Goal: Information Seeking & Learning: Check status

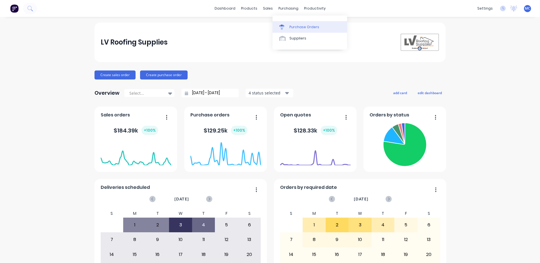
click at [292, 28] on div "Purchase Orders" at bounding box center [305, 26] width 30 height 5
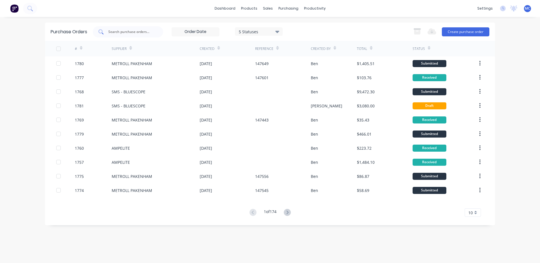
click at [133, 32] on input "text" at bounding box center [131, 32] width 47 height 6
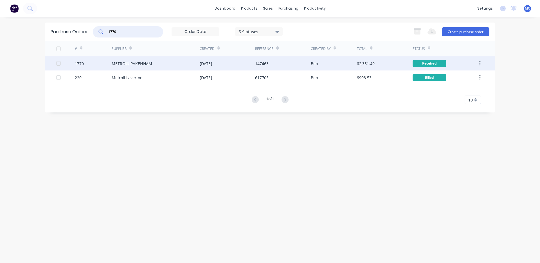
type input "1770"
click at [239, 62] on div "[DATE]" at bounding box center [227, 63] width 55 height 14
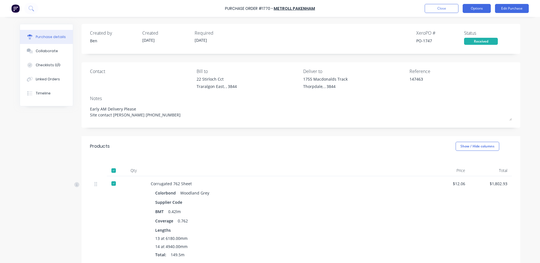
drag, startPoint x: 471, startPoint y: 7, endPoint x: 471, endPoint y: 13, distance: 5.6
click at [471, 10] on button "Options" at bounding box center [477, 8] width 28 height 9
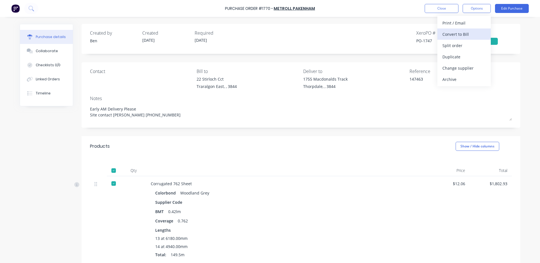
click at [462, 34] on div "Convert to Bill" at bounding box center [464, 34] width 43 height 8
type textarea "x"
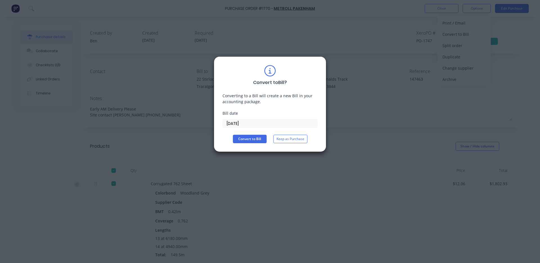
click at [254, 121] on input "[DATE]" at bounding box center [270, 123] width 95 height 8
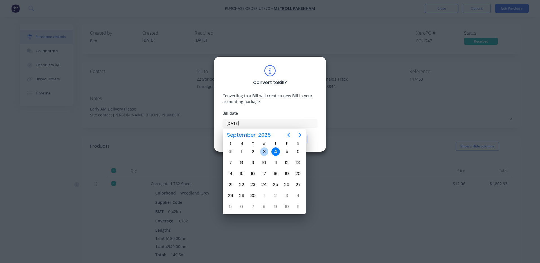
click at [264, 151] on div "3" at bounding box center [264, 151] width 8 height 8
type input "[DATE]"
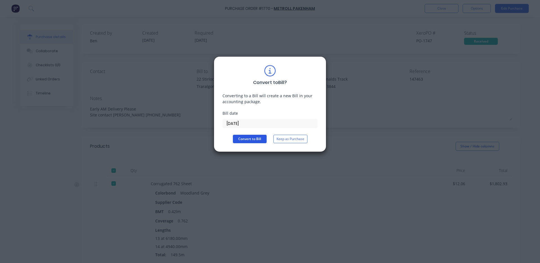
click at [254, 135] on button "Convert to Bill" at bounding box center [250, 139] width 34 height 8
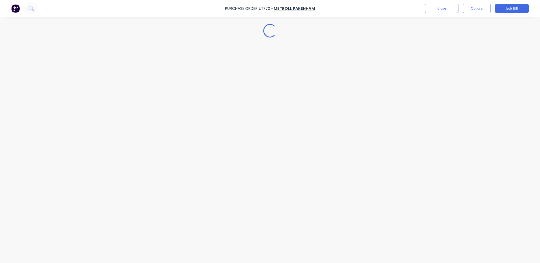
type textarea "x"
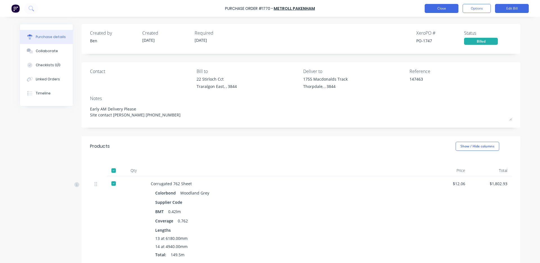
click at [446, 8] on button "Close" at bounding box center [442, 8] width 34 height 9
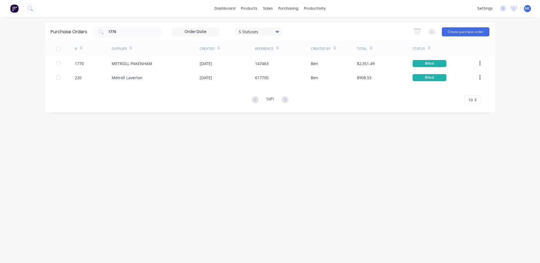
drag, startPoint x: 0, startPoint y: 32, endPoint x: 0, endPoint y: 18, distance: 14.1
click at [0, 18] on div "dashboard products sales purchasing productivity dashboard products Product Cat…" at bounding box center [270, 131] width 540 height 263
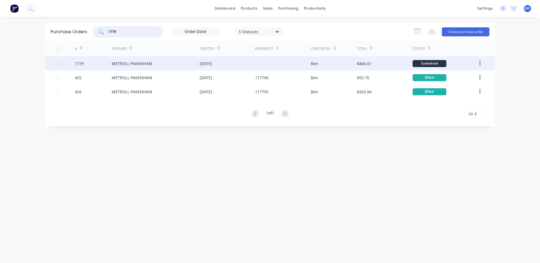
type input "1779"
click at [188, 64] on div "METROLL PAKENHAM" at bounding box center [156, 63] width 88 height 14
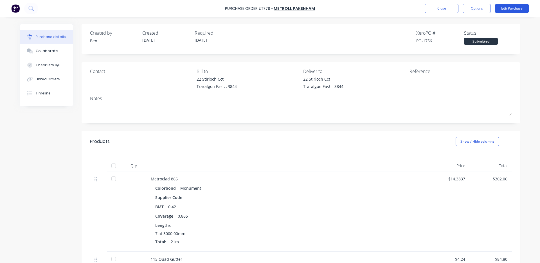
click at [512, 5] on button "Edit Purchase" at bounding box center [512, 8] width 34 height 9
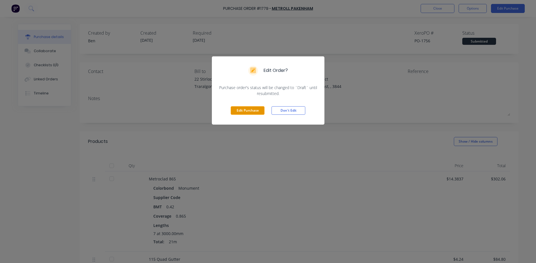
click at [257, 108] on button "Edit Purchase" at bounding box center [248, 110] width 34 height 8
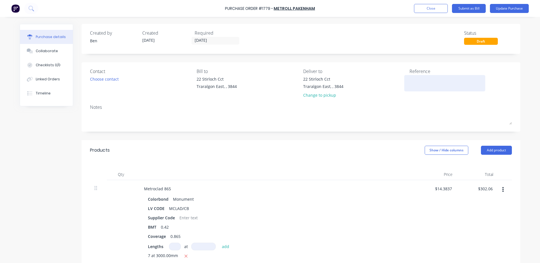
click at [428, 80] on textarea at bounding box center [445, 82] width 70 height 13
type textarea "x"
type textarea "1"
type textarea "x"
type textarea "14"
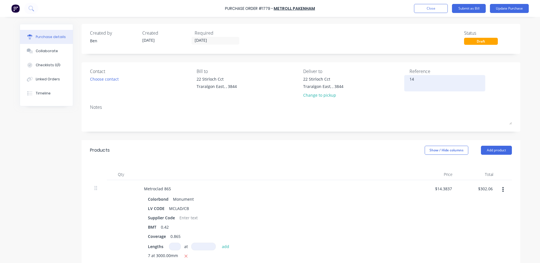
type textarea "x"
type textarea "147"
type textarea "x"
type textarea "1476"
type textarea "x"
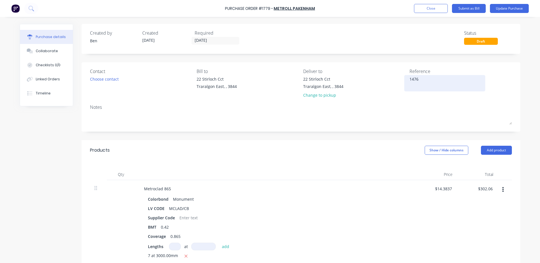
type textarea "14763"
type textarea "x"
type textarea "147634"
type textarea "x"
type textarea "147634"
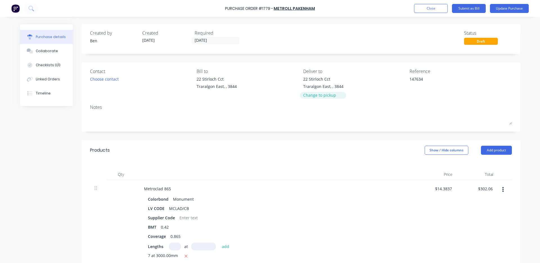
click at [303, 94] on div "Change to pickup" at bounding box center [323, 95] width 40 height 6
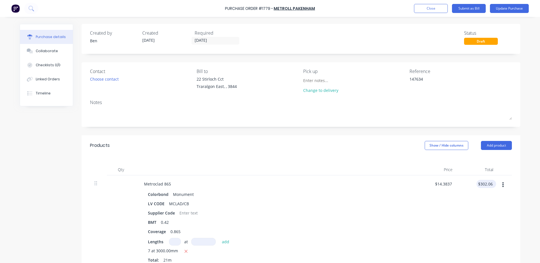
click at [492, 182] on div "$302.06 $302.06" at bounding box center [487, 184] width 20 height 8
type textarea "x"
click at [491, 187] on input "302.06" at bounding box center [486, 184] width 15 height 8
type input "302.05"
type textarea "x"
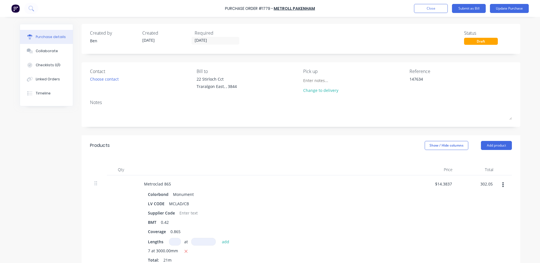
type input "$14.3833"
type input "$302.05"
click at [495, 205] on div "$302.05 302.05" at bounding box center [477, 222] width 41 height 95
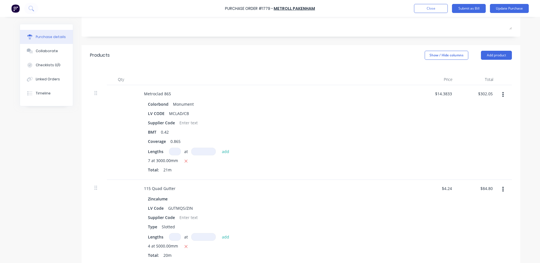
scroll to position [94, 0]
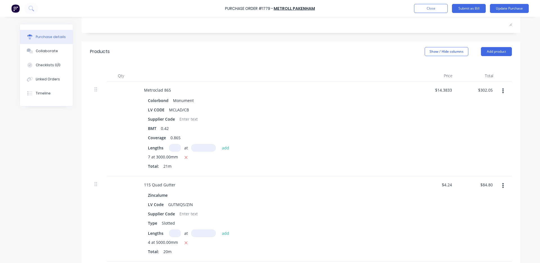
click at [493, 181] on div "$84.80 $84.80" at bounding box center [477, 218] width 41 height 85
type textarea "x"
click at [492, 184] on input "84.80" at bounding box center [487, 184] width 13 height 8
type input "84.82"
type textarea "x"
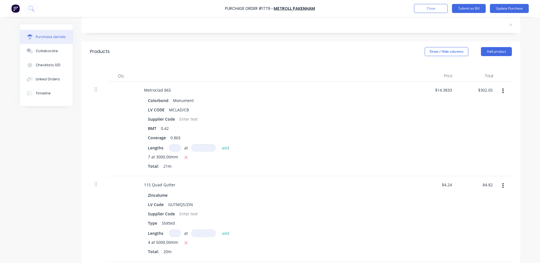
type input "$4.241"
type input "$84.82"
click at [482, 218] on div "$84.82 84.82" at bounding box center [477, 218] width 41 height 85
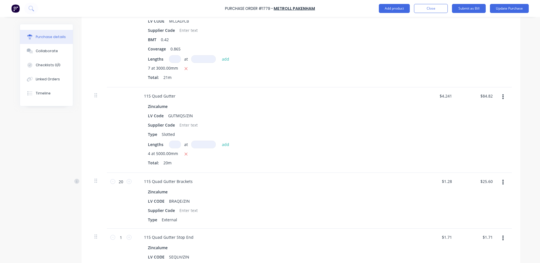
scroll to position [188, 0]
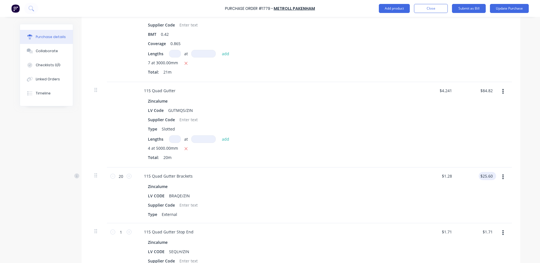
type textarea "x"
click at [491, 176] on input "25.60" at bounding box center [486, 176] width 15 height 8
type input "2"
type input "25.60"
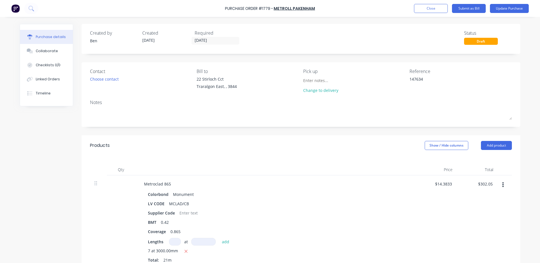
type textarea "x"
type input "$25.60"
click at [312, 150] on div "Products Show / Hide columns Add product" at bounding box center [301, 145] width 439 height 20
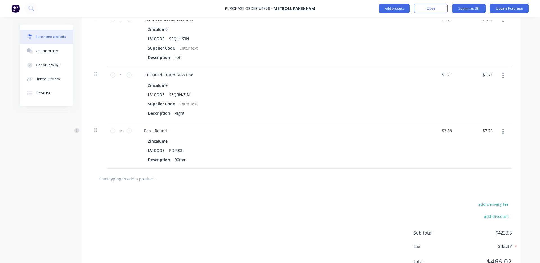
scroll to position [425, 0]
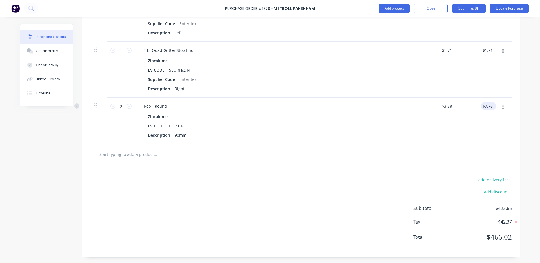
type textarea "x"
click at [491, 106] on input "7.76" at bounding box center [487, 106] width 13 height 8
type input "7"
type input "7.77"
type textarea "x"
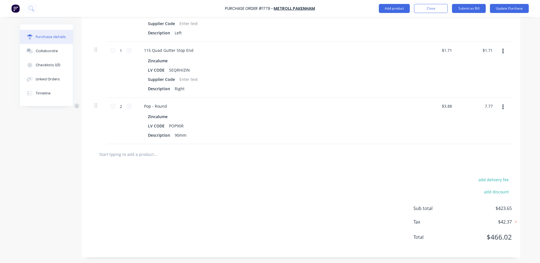
type input "$3.885"
type input "$7.77"
click at [489, 122] on div "$7.77 $7.77" at bounding box center [477, 120] width 41 height 46
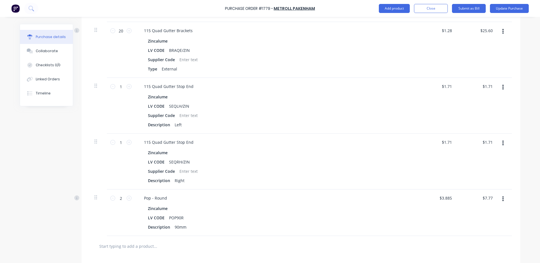
scroll to position [331, 0]
type textarea "x"
click at [488, 32] on input "25.60" at bounding box center [486, 32] width 15 height 8
type input "2"
type input "24.35"
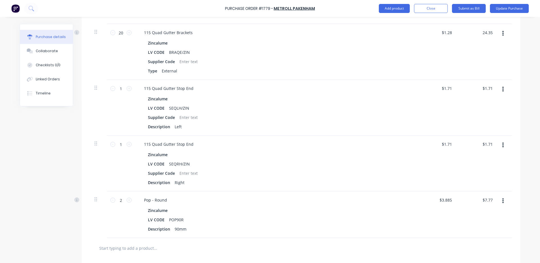
type textarea "x"
type input "$1.2175"
type input "$24.35"
click at [485, 57] on div "$24.35 24.35" at bounding box center [477, 52] width 41 height 56
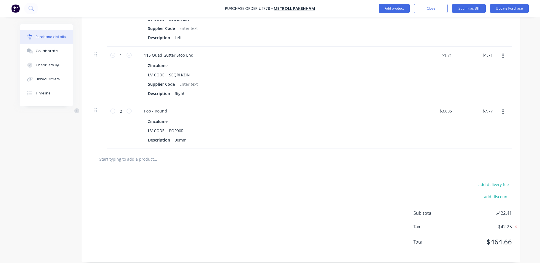
scroll to position [425, 0]
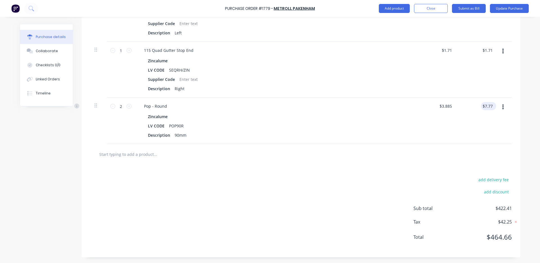
click at [492, 106] on div "$7.77 $7.77" at bounding box center [488, 106] width 15 height 8
type textarea "x"
click at [491, 106] on input "7.77" at bounding box center [488, 106] width 11 height 8
type input "7.76"
type textarea "x"
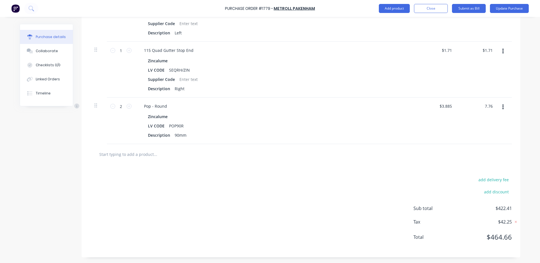
type input "$3.88"
type input "$7.76"
click at [447, 130] on div "$3.88 $3.885" at bounding box center [436, 120] width 41 height 46
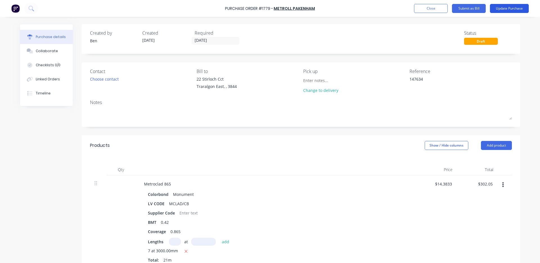
click at [519, 6] on button "Update Purchase" at bounding box center [509, 8] width 39 height 9
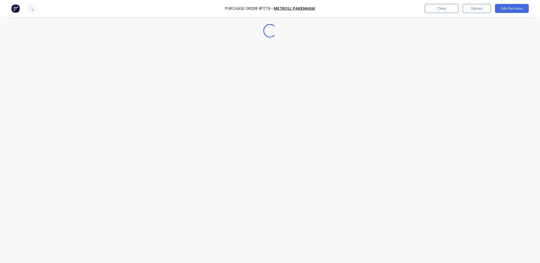
type textarea "x"
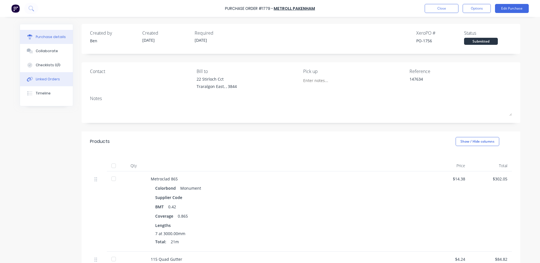
click at [45, 77] on div "Linked Orders" at bounding box center [48, 79] width 24 height 5
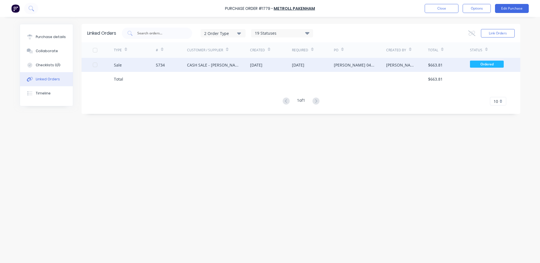
drag, startPoint x: 285, startPoint y: 64, endPoint x: 285, endPoint y: 70, distance: 6.5
click at [285, 70] on div "[DATE]" at bounding box center [271, 65] width 42 height 14
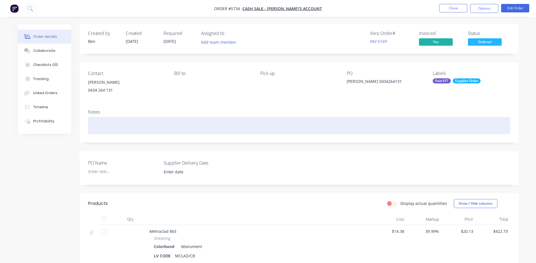
click at [114, 130] on div at bounding box center [299, 125] width 422 height 17
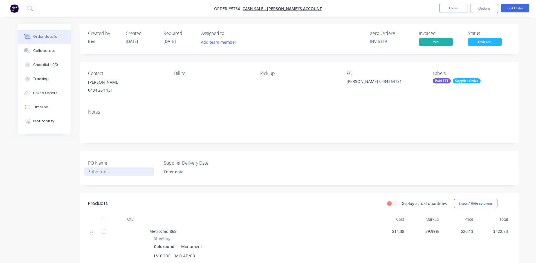
click at [107, 169] on div at bounding box center [119, 171] width 70 height 8
click at [201, 173] on input at bounding box center [195, 171] width 70 height 8
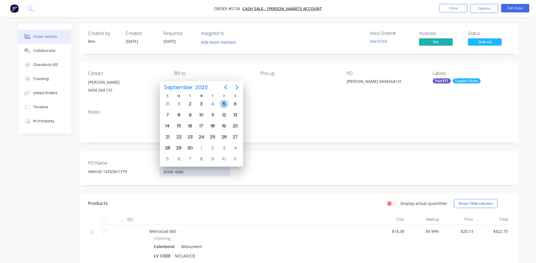
click at [226, 103] on div "5" at bounding box center [224, 104] width 8 height 8
type input "[DATE]"
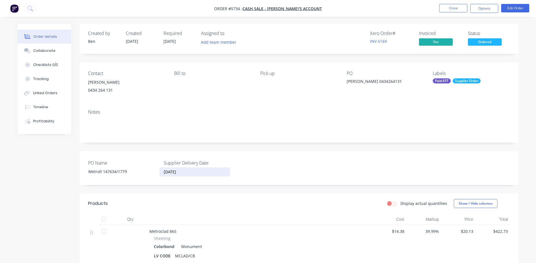
click at [425, 156] on div "PO Name Metroll 147634/1779 Supplier Delivery Date [DATE]" at bounding box center [299, 168] width 439 height 34
click at [482, 3] on nav "Order #5734 - CASH SALE - [PERSON_NAME]'S ACCOUNT Close Options Edit Order" at bounding box center [268, 8] width 536 height 17
click at [484, 6] on button "Options" at bounding box center [484, 8] width 28 height 9
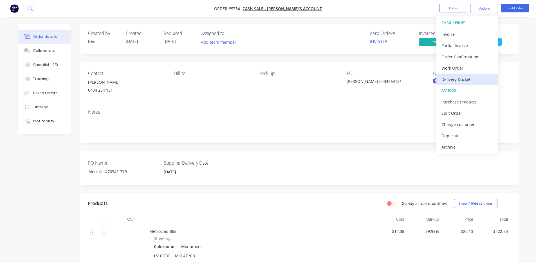
click at [451, 76] on div "Delivery Docket" at bounding box center [468, 79] width 52 height 8
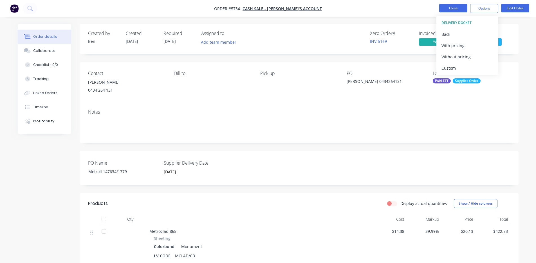
click at [451, 6] on button "Close" at bounding box center [453, 8] width 28 height 8
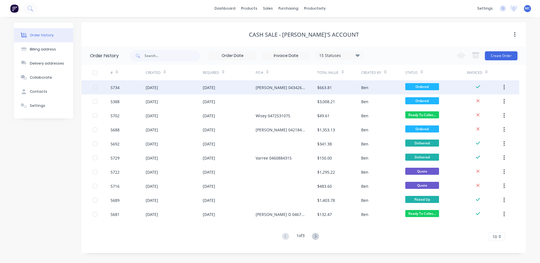
click at [177, 86] on div "[DATE]" at bounding box center [174, 87] width 57 height 14
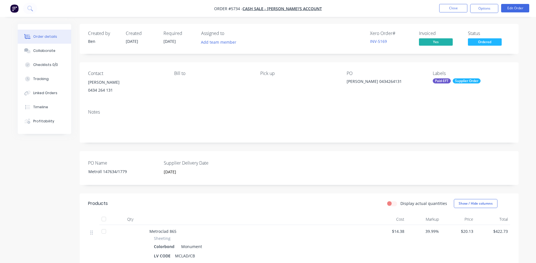
drag, startPoint x: 482, startPoint y: 7, endPoint x: 482, endPoint y: 14, distance: 6.2
click at [481, 7] on button "Options" at bounding box center [484, 8] width 28 height 9
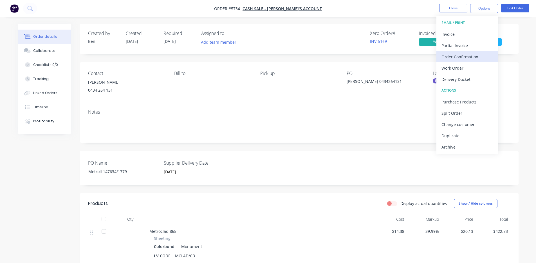
click at [464, 57] on div "Order Confirmation" at bounding box center [468, 57] width 52 height 8
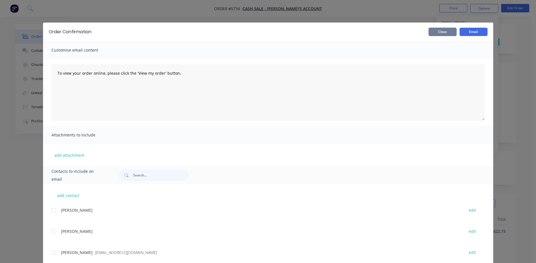
click at [446, 35] on button "Close" at bounding box center [443, 32] width 28 height 8
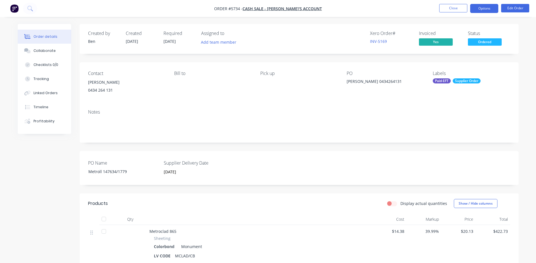
click at [486, 9] on button "Options" at bounding box center [484, 8] width 28 height 9
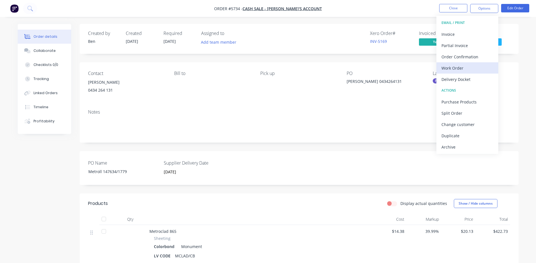
click at [469, 68] on div "Work Order" at bounding box center [468, 68] width 52 height 8
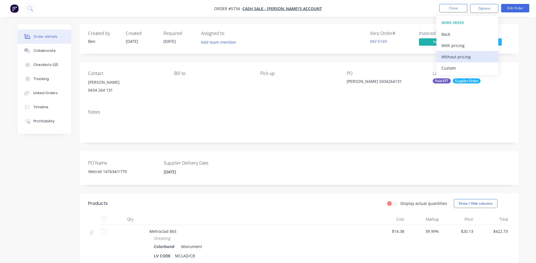
click at [466, 56] on div "Without pricing" at bounding box center [468, 57] width 52 height 8
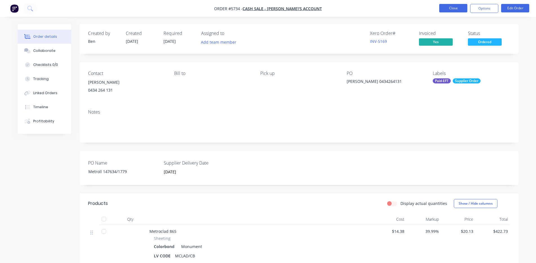
click at [448, 6] on button "Close" at bounding box center [453, 8] width 28 height 8
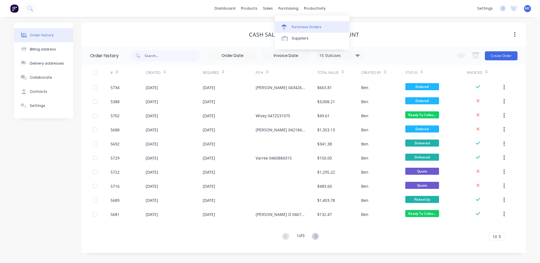
click at [298, 27] on div "Purchase Orders" at bounding box center [307, 26] width 30 height 5
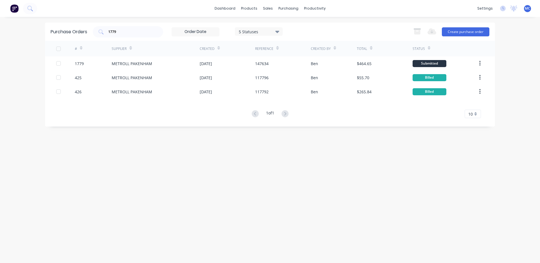
drag, startPoint x: 131, startPoint y: 34, endPoint x: 0, endPoint y: 27, distance: 130.8
click at [0, 27] on div "dashboard products sales purchasing productivity dashboard products Product Cat…" at bounding box center [270, 131] width 540 height 263
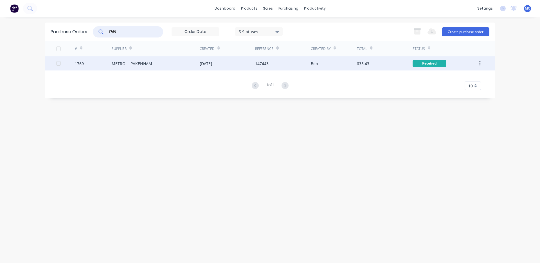
type input "1769"
click at [156, 65] on div "METROLL PAKENHAM" at bounding box center [156, 63] width 88 height 14
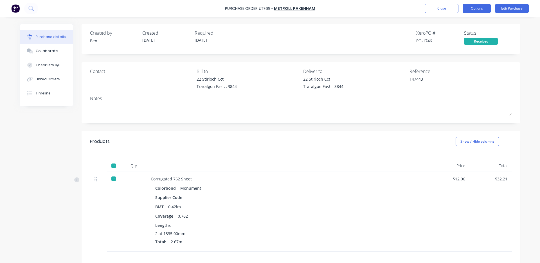
drag, startPoint x: 482, startPoint y: 7, endPoint x: 479, endPoint y: 12, distance: 6.5
click at [482, 7] on button "Options" at bounding box center [477, 8] width 28 height 9
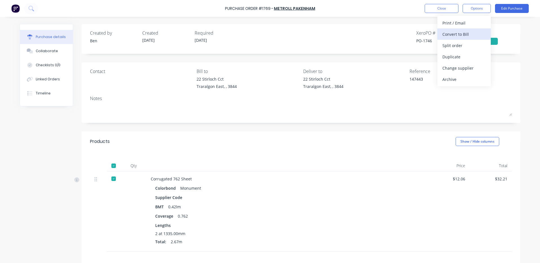
click at [453, 31] on div "Convert to Bill" at bounding box center [464, 34] width 43 height 8
type textarea "x"
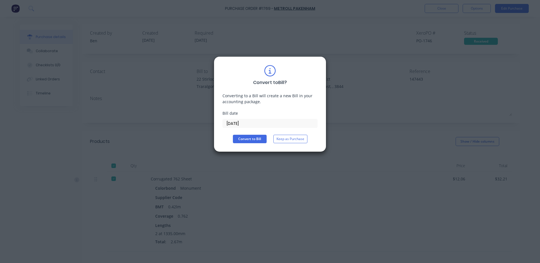
click at [257, 123] on input "[DATE]" at bounding box center [270, 123] width 95 height 8
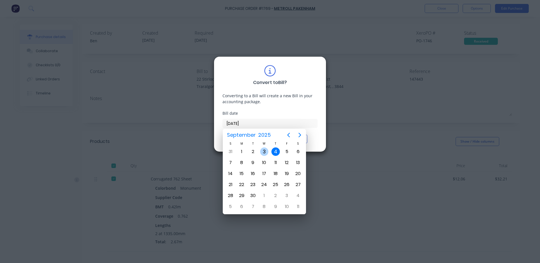
click at [265, 147] on div "3" at bounding box center [264, 151] width 8 height 8
type input "[DATE]"
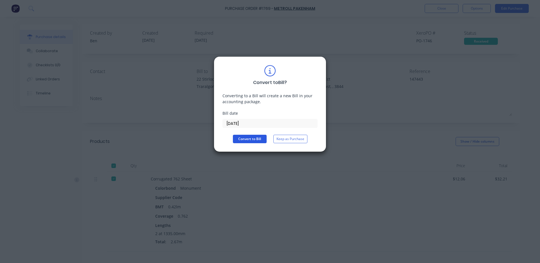
click at [243, 137] on button "Convert to Bill" at bounding box center [250, 139] width 34 height 8
type textarea "x"
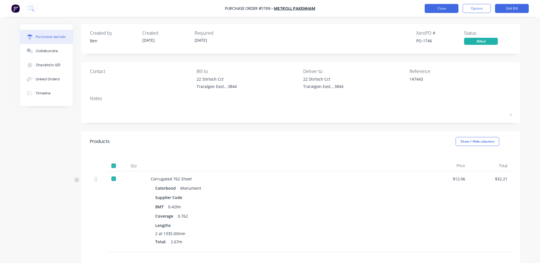
click at [444, 6] on button "Close" at bounding box center [442, 8] width 34 height 9
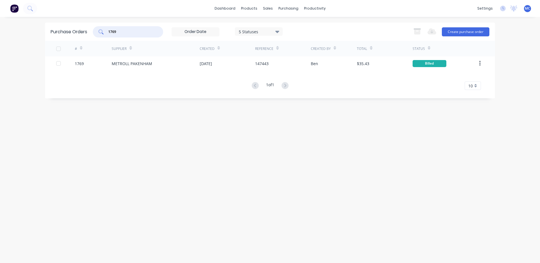
drag, startPoint x: 67, startPoint y: 32, endPoint x: 37, endPoint y: 34, distance: 29.9
click at [38, 34] on div "dashboard products sales purchasing productivity dashboard products Product Cat…" at bounding box center [270, 131] width 540 height 263
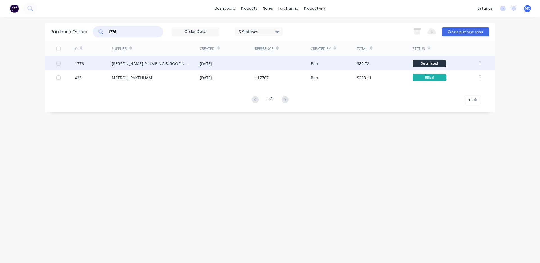
type input "1776"
click at [148, 64] on div "[PERSON_NAME] PLUMBING & ROOFING PRO" at bounding box center [150, 64] width 77 height 6
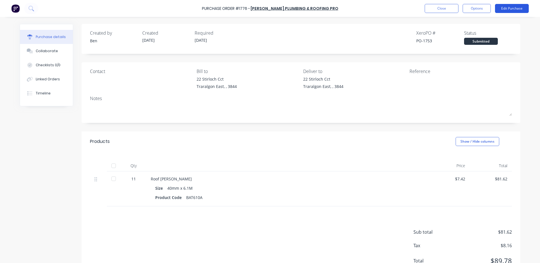
click at [509, 9] on button "Edit Purchase" at bounding box center [512, 8] width 34 height 9
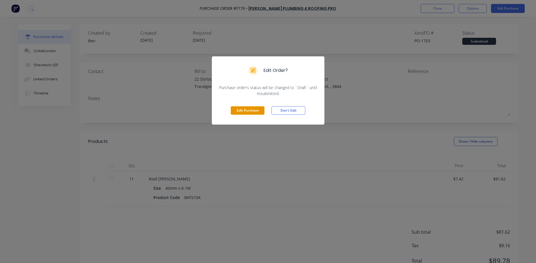
click at [233, 112] on button "Edit Purchase" at bounding box center [248, 110] width 34 height 8
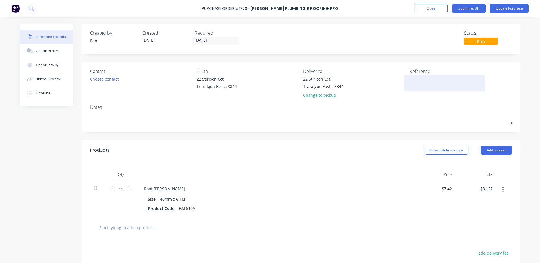
click at [427, 85] on textarea at bounding box center [445, 82] width 70 height 13
type textarea "11464"
type textarea "x"
type textarea "11464"
click at [453, 132] on div "Created by [PERSON_NAME] Created [DATE] Required [DATE] Status Draft Contact Ch…" at bounding box center [301, 177] width 439 height 306
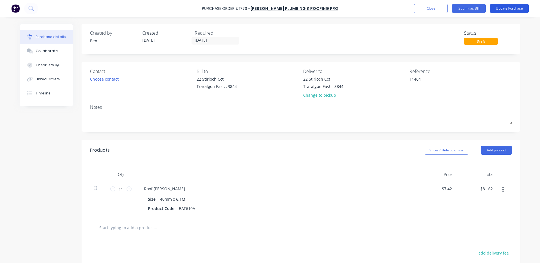
click at [510, 4] on button "Update Purchase" at bounding box center [509, 8] width 39 height 9
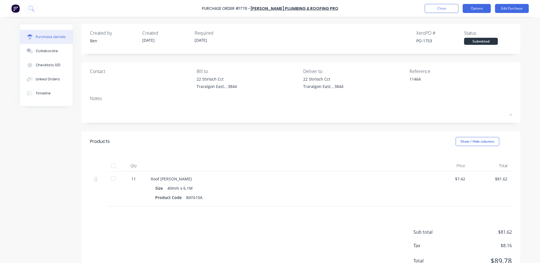
click at [480, 13] on button "Options" at bounding box center [477, 8] width 28 height 9
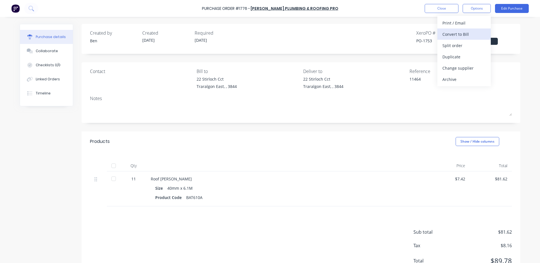
click at [467, 31] on div "Convert to Bill" at bounding box center [464, 34] width 43 height 8
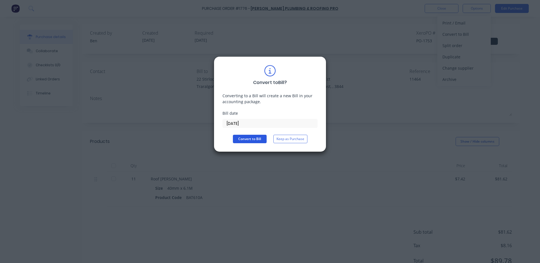
click at [247, 139] on button "Convert to Bill" at bounding box center [250, 139] width 34 height 8
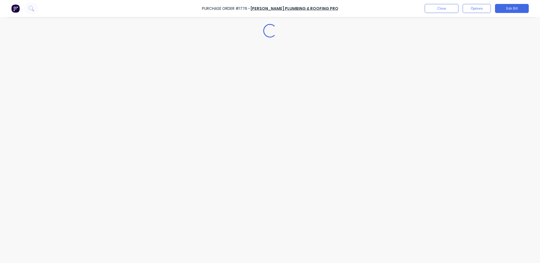
type textarea "x"
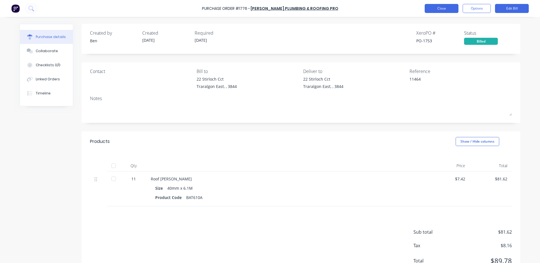
click at [445, 9] on button "Close" at bounding box center [442, 8] width 34 height 9
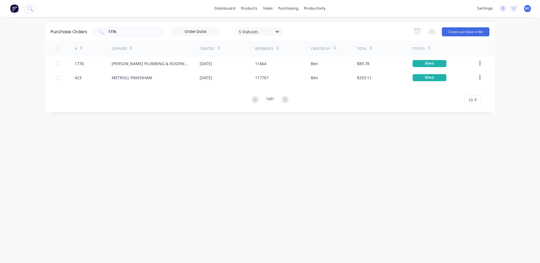
drag, startPoint x: 124, startPoint y: 33, endPoint x: 88, endPoint y: 33, distance: 35.5
click at [89, 33] on div "Purchase Orders 1776 5 Statuses 5 Statuses Export to Excel (XLSX) Create purcha…" at bounding box center [270, 32] width 450 height 18
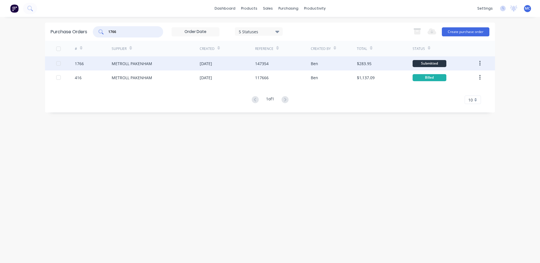
type input "1766"
click at [245, 65] on div "[DATE]" at bounding box center [227, 63] width 55 height 14
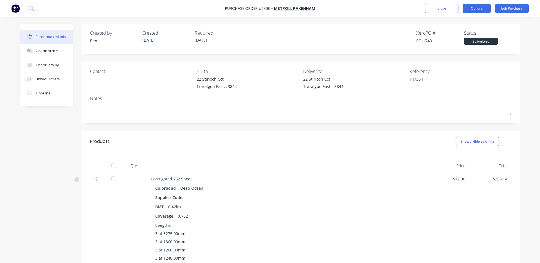
click at [480, 9] on button "Options" at bounding box center [477, 8] width 28 height 9
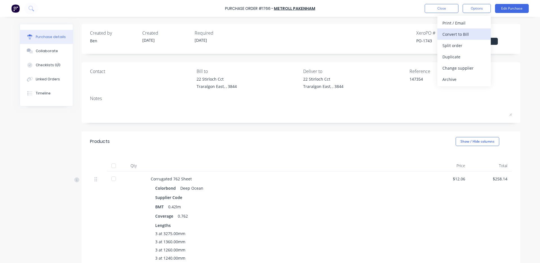
click at [469, 38] on div "Convert to Bill" at bounding box center [464, 34] width 43 height 8
type textarea "x"
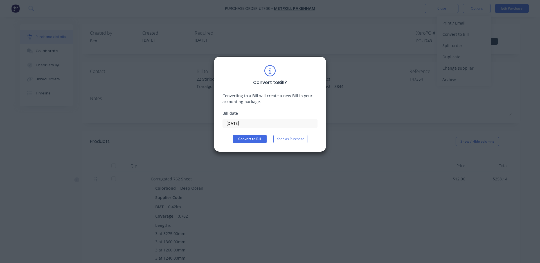
click at [254, 126] on input "[DATE]" at bounding box center [270, 123] width 95 height 8
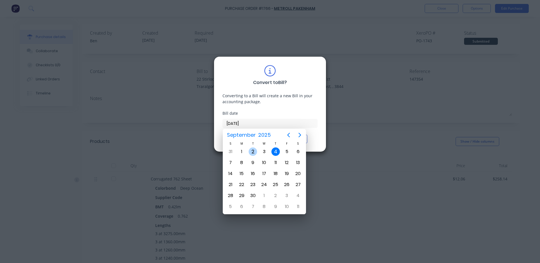
click at [252, 153] on div "2" at bounding box center [253, 151] width 8 height 8
type input "[DATE]"
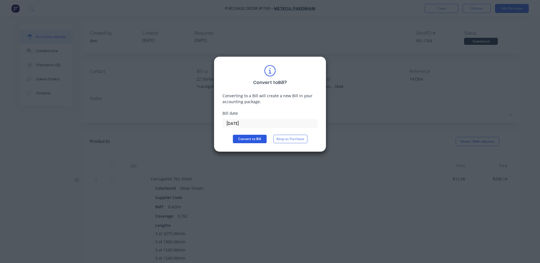
click at [254, 139] on button "Convert to Bill" at bounding box center [250, 139] width 34 height 8
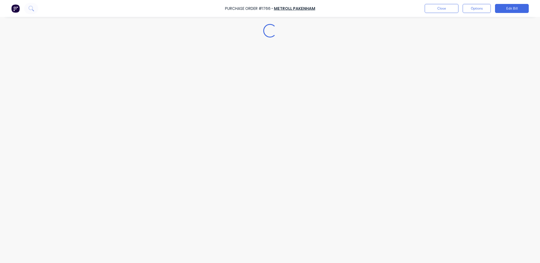
type textarea "x"
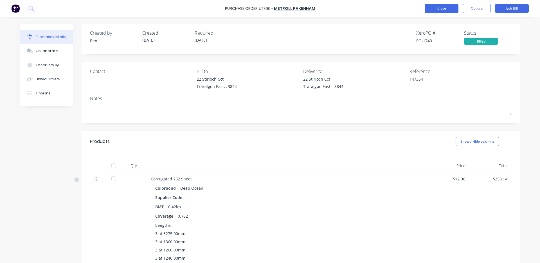
click at [441, 10] on button "Close" at bounding box center [442, 8] width 34 height 9
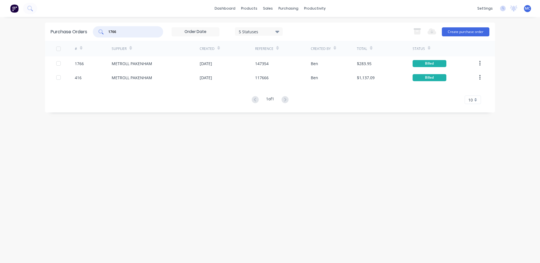
drag, startPoint x: 125, startPoint y: 31, endPoint x: 19, endPoint y: 17, distance: 107.0
click at [33, 23] on div "dashboard products sales purchasing productivity dashboard products Product Cat…" at bounding box center [270, 131] width 540 height 263
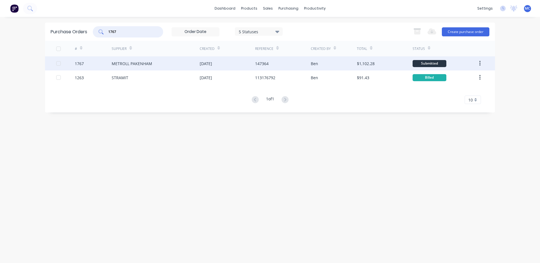
type input "1767"
click at [253, 64] on div "[DATE]" at bounding box center [227, 63] width 55 height 14
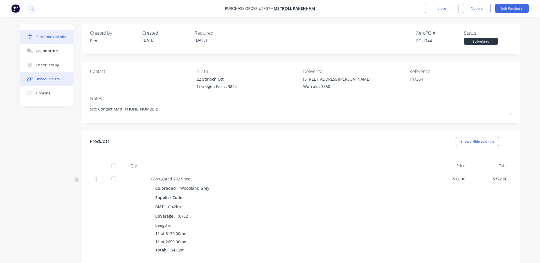
click at [49, 80] on div "Linked Orders" at bounding box center [48, 79] width 24 height 5
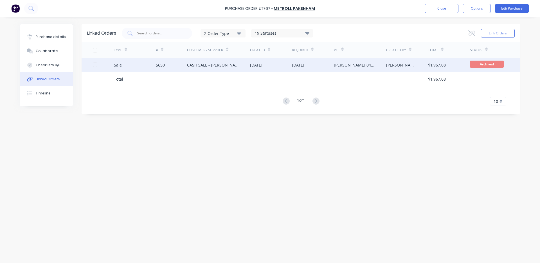
click at [245, 64] on div "CASH SALE - [PERSON_NAME]'S ACCOUNT" at bounding box center [218, 65] width 63 height 14
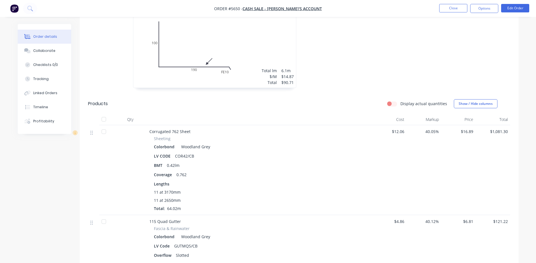
scroll to position [94, 0]
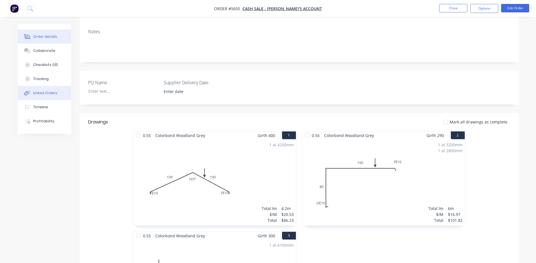
click at [51, 95] on button "Linked Orders" at bounding box center [44, 93] width 53 height 14
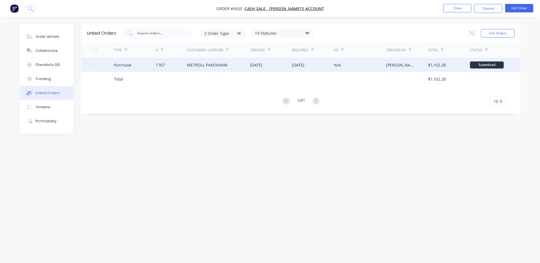
click at [224, 69] on div "METROLL PAKENHAM" at bounding box center [218, 65] width 63 height 14
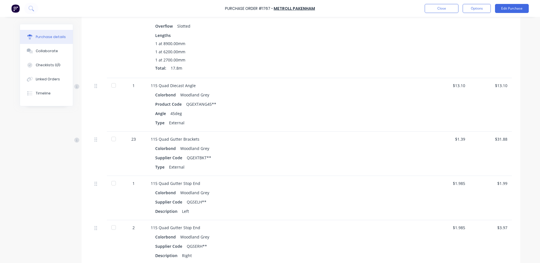
scroll to position [281, 0]
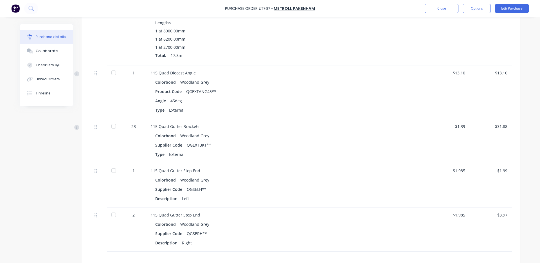
click at [110, 126] on div at bounding box center [113, 125] width 11 height 11
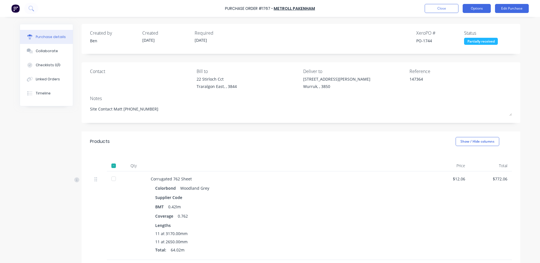
click at [474, 10] on button "Options" at bounding box center [477, 8] width 28 height 9
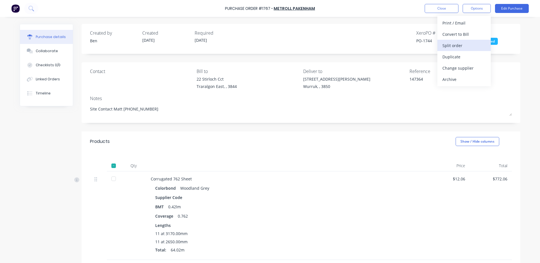
click at [455, 43] on div "Split order" at bounding box center [464, 45] width 43 height 8
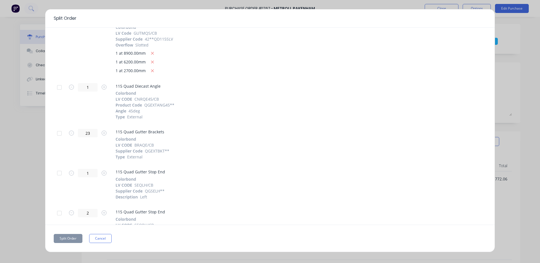
scroll to position [114, 0]
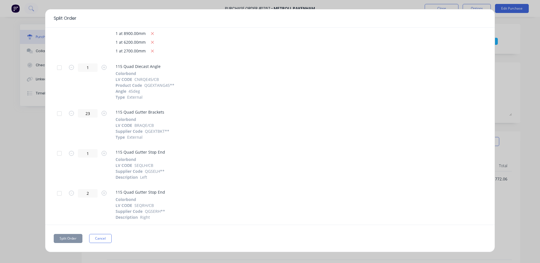
click at [60, 113] on div at bounding box center [59, 113] width 11 height 11
click at [63, 237] on button "Split Order" at bounding box center [68, 238] width 29 height 9
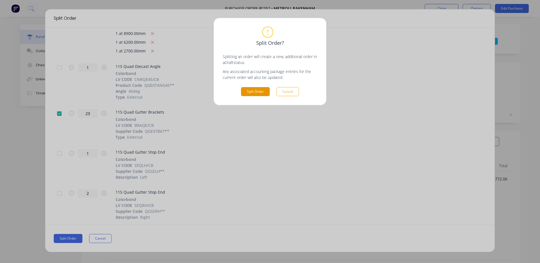
click at [245, 89] on button "Split Order" at bounding box center [255, 91] width 29 height 9
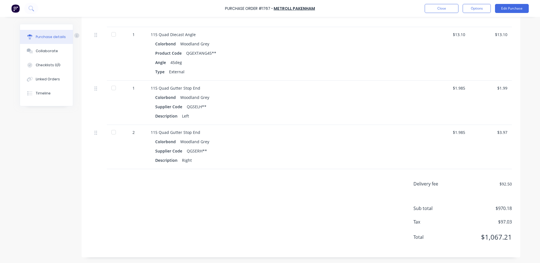
scroll to position [0, 0]
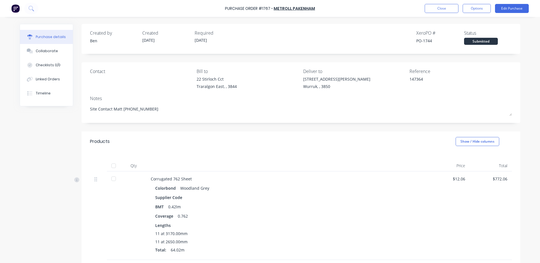
click at [111, 166] on div at bounding box center [113, 165] width 11 height 11
click at [481, 8] on button "Options" at bounding box center [477, 8] width 28 height 9
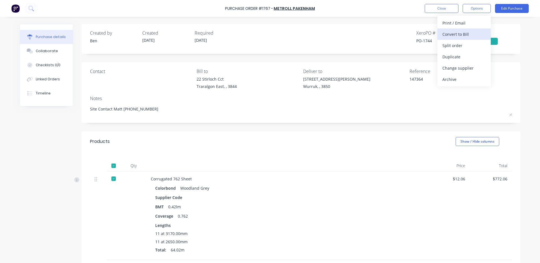
click at [449, 32] on div "Convert to Bill" at bounding box center [464, 34] width 43 height 8
type textarea "x"
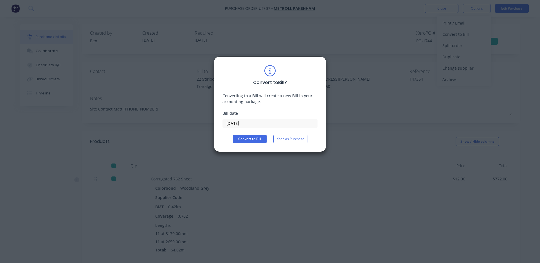
click at [263, 124] on input "[DATE]" at bounding box center [270, 123] width 95 height 8
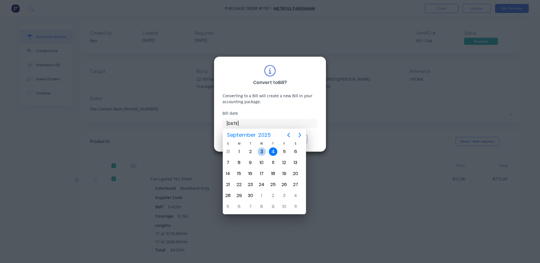
drag, startPoint x: 265, startPoint y: 153, endPoint x: 262, endPoint y: 151, distance: 3.2
click at [262, 151] on div "3" at bounding box center [262, 151] width 8 height 8
click at [256, 153] on div "2" at bounding box center [253, 151] width 8 height 8
type input "[DATE]"
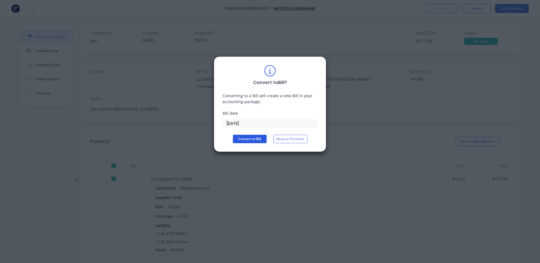
click at [252, 139] on button "Convert to Bill" at bounding box center [250, 139] width 34 height 8
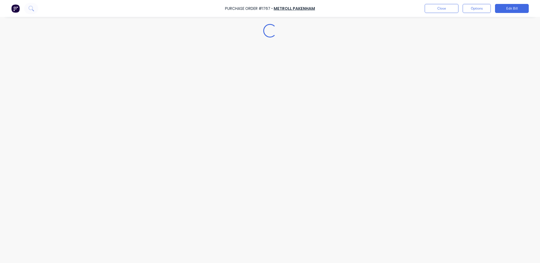
type textarea "x"
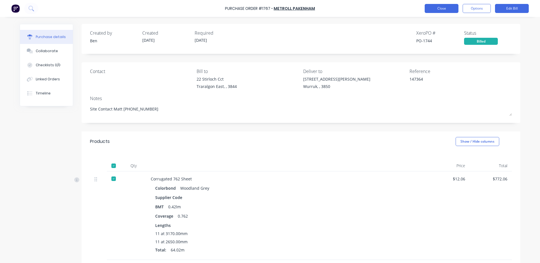
click at [441, 10] on button "Close" at bounding box center [442, 8] width 34 height 9
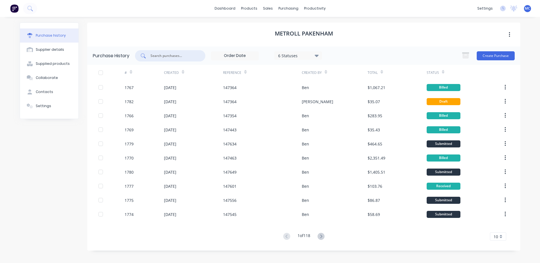
click at [189, 57] on input "text" at bounding box center [173, 56] width 47 height 6
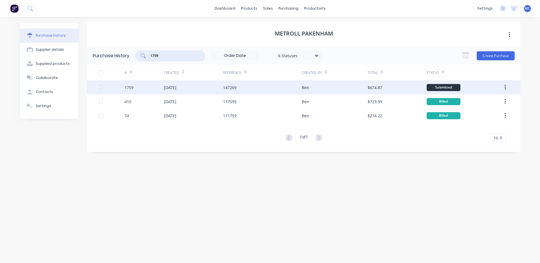
type input "1759"
click at [194, 85] on div "[DATE]" at bounding box center [193, 87] width 59 height 14
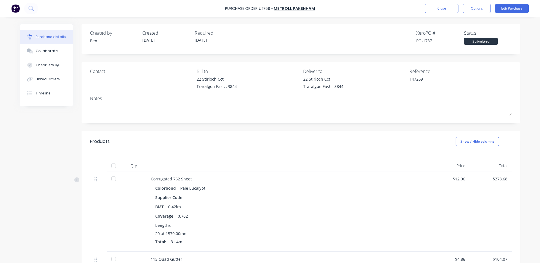
click at [113, 165] on div at bounding box center [113, 165] width 11 height 11
click at [474, 7] on button "Options" at bounding box center [477, 8] width 28 height 9
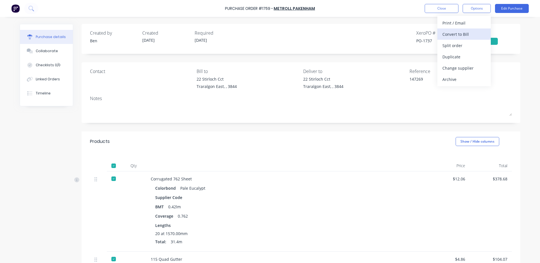
click at [467, 35] on div "Convert to Bill" at bounding box center [464, 34] width 43 height 8
type textarea "x"
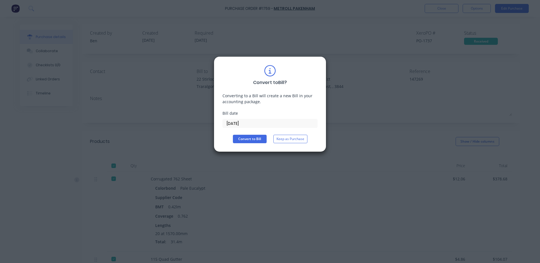
click at [260, 126] on input "[DATE]" at bounding box center [270, 123] width 95 height 8
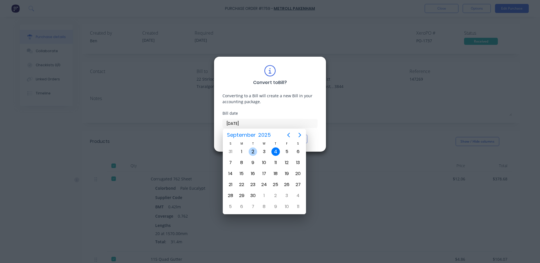
click at [255, 149] on div "2" at bounding box center [253, 151] width 8 height 8
type input "[DATE]"
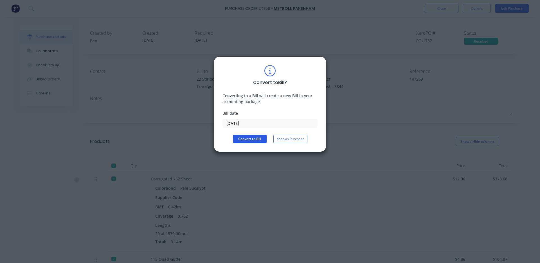
click at [248, 135] on button "Convert to Bill" at bounding box center [250, 139] width 34 height 8
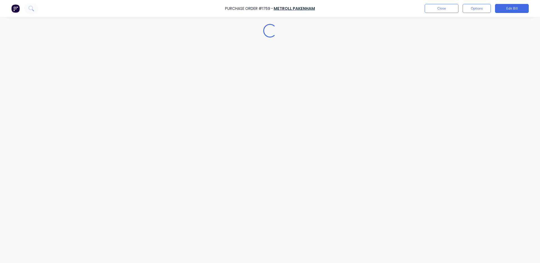
type textarea "x"
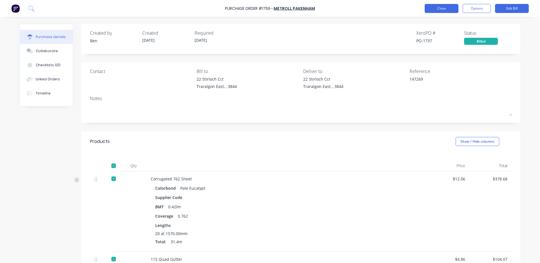
click at [446, 11] on button "Close" at bounding box center [442, 8] width 34 height 9
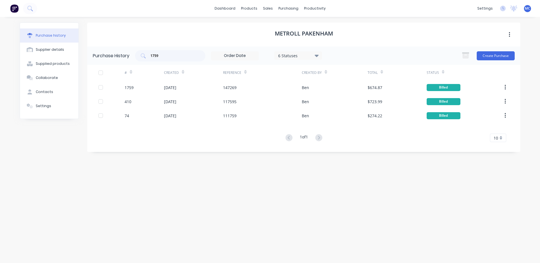
drag, startPoint x: 169, startPoint y: 61, endPoint x: 133, endPoint y: 58, distance: 35.6
click at [133, 58] on div "Purchase History 1759 6 Statuses 6 Statuses Create Purchase" at bounding box center [303, 55] width 433 height 18
drag, startPoint x: 164, startPoint y: 59, endPoint x: 140, endPoint y: 59, distance: 24.2
click at [142, 58] on div "1759" at bounding box center [170, 55] width 70 height 11
click at [168, 59] on div "1759" at bounding box center [170, 55] width 70 height 11
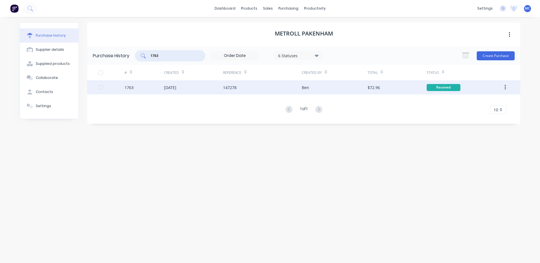
type input "1763"
click at [176, 89] on div "[DATE]" at bounding box center [170, 87] width 12 height 6
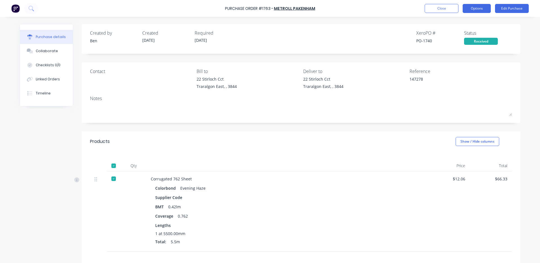
click at [475, 8] on button "Options" at bounding box center [477, 8] width 28 height 9
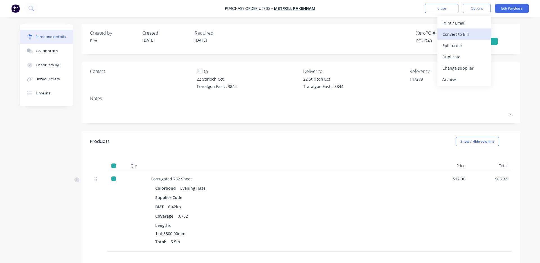
click at [458, 34] on div "Convert to Bill" at bounding box center [464, 34] width 43 height 8
type textarea "x"
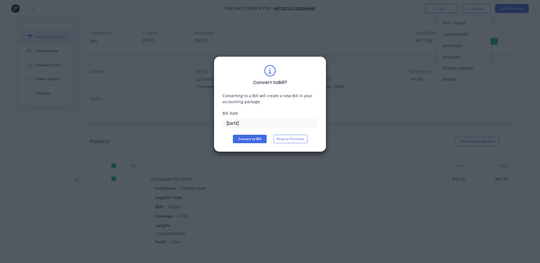
click at [244, 122] on input "[DATE]" at bounding box center [270, 123] width 95 height 8
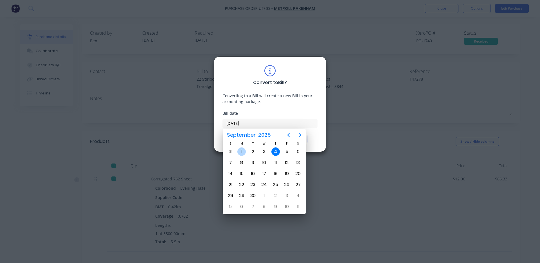
click at [241, 153] on div "1" at bounding box center [242, 151] width 8 height 8
type input "[DATE]"
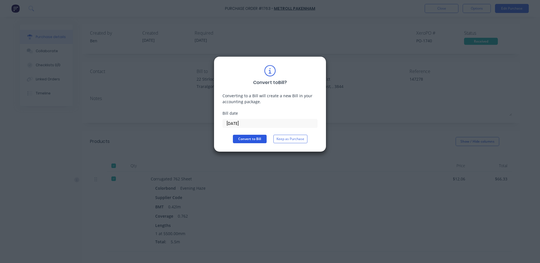
click at [246, 138] on button "Convert to Bill" at bounding box center [250, 139] width 34 height 8
type textarea "x"
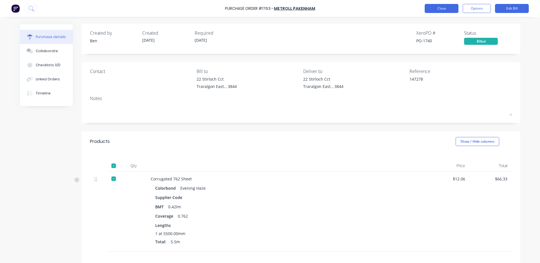
click at [442, 6] on button "Close" at bounding box center [442, 8] width 34 height 9
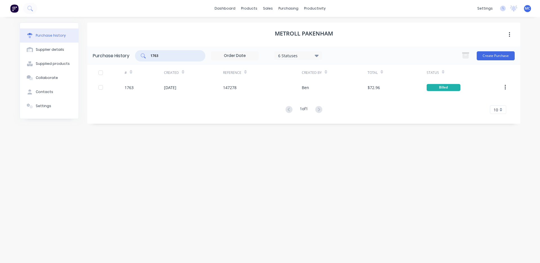
drag, startPoint x: 176, startPoint y: 56, endPoint x: 10, endPoint y: 60, distance: 166.1
click at [12, 56] on div "dashboard products sales purchasing productivity dashboard products Product Cat…" at bounding box center [270, 131] width 540 height 263
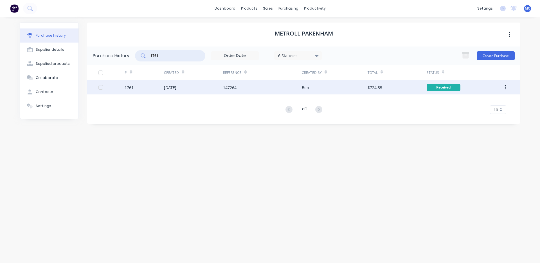
type input "1761"
click at [176, 87] on div "[DATE]" at bounding box center [170, 87] width 12 height 6
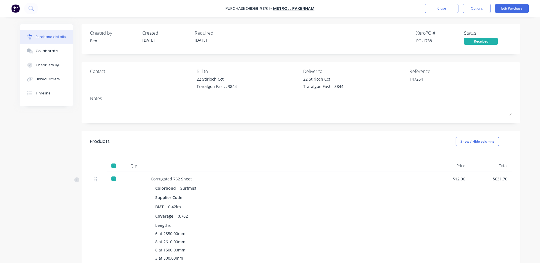
drag, startPoint x: 477, startPoint y: 10, endPoint x: 477, endPoint y: 14, distance: 3.9
click at [477, 10] on button "Options" at bounding box center [477, 8] width 28 height 9
click at [463, 34] on div "Convert to Bill" at bounding box center [464, 34] width 43 height 8
type textarea "x"
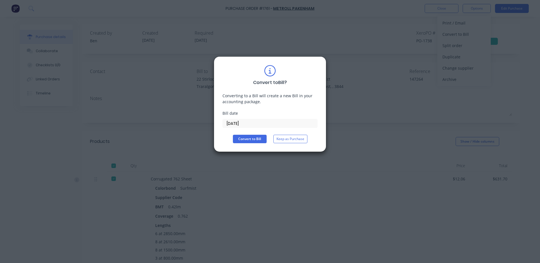
click at [250, 125] on input "[DATE]" at bounding box center [270, 123] width 95 height 8
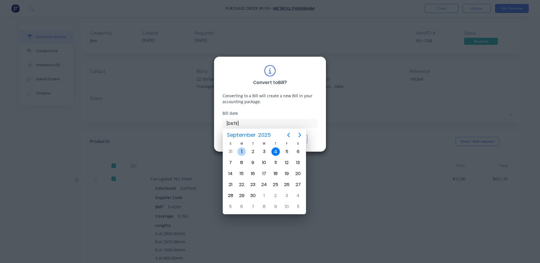
click at [244, 151] on div "1" at bounding box center [242, 151] width 8 height 8
type input "[DATE]"
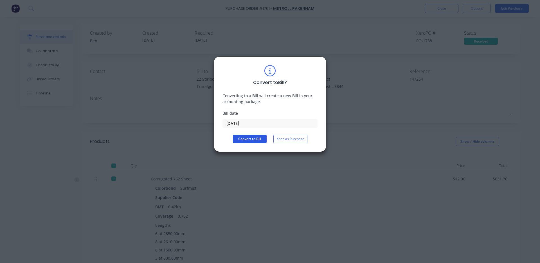
click at [246, 136] on button "Convert to Bill" at bounding box center [250, 139] width 34 height 8
type textarea "x"
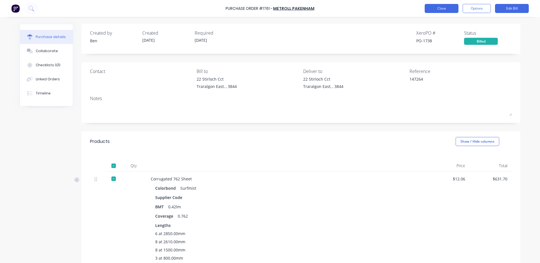
click at [447, 10] on button "Close" at bounding box center [442, 8] width 34 height 9
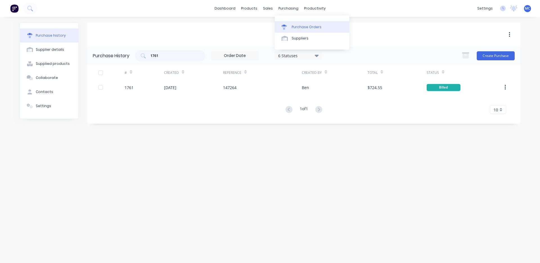
click at [308, 26] on div "Purchase Orders" at bounding box center [307, 26] width 30 height 5
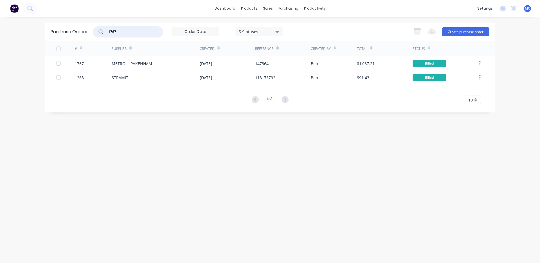
drag, startPoint x: 124, startPoint y: 28, endPoint x: 55, endPoint y: 25, distance: 69.3
click at [55, 25] on div "Purchase Orders 1767 5 Statuses 5 Statuses Export to Excel (XLSX) Create purcha…" at bounding box center [270, 32] width 450 height 18
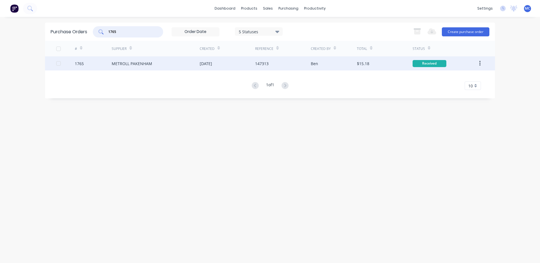
type input "1765"
click at [141, 65] on div "METROLL PAKENHAM" at bounding box center [132, 64] width 41 height 6
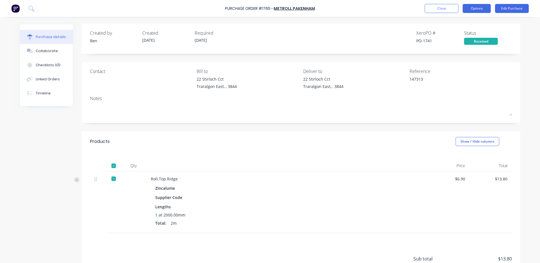
click at [481, 6] on button "Options" at bounding box center [477, 8] width 28 height 9
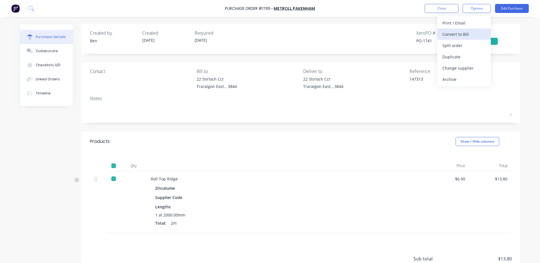
click at [456, 34] on div "Convert to Bill" at bounding box center [464, 34] width 43 height 8
type textarea "x"
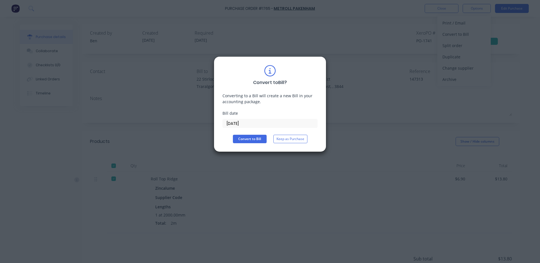
click at [249, 125] on input "[DATE]" at bounding box center [270, 123] width 95 height 8
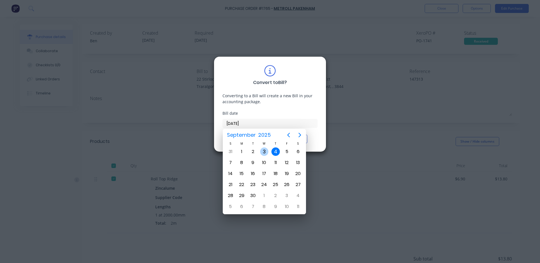
click at [264, 154] on div "3" at bounding box center [264, 151] width 8 height 8
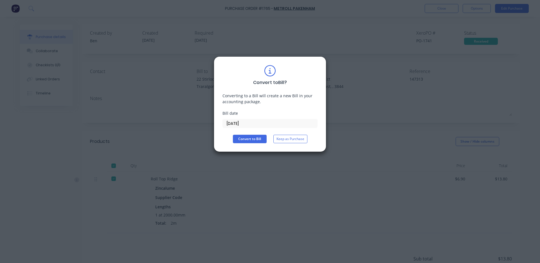
click at [275, 127] on input "[DATE]" at bounding box center [270, 123] width 95 height 8
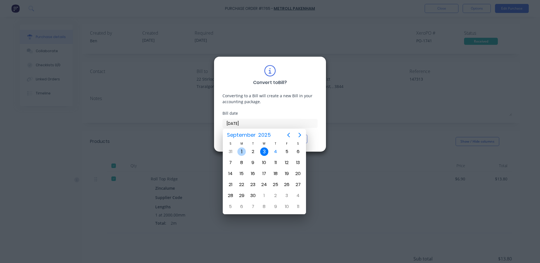
click at [244, 151] on div "1" at bounding box center [242, 151] width 8 height 8
type input "[DATE]"
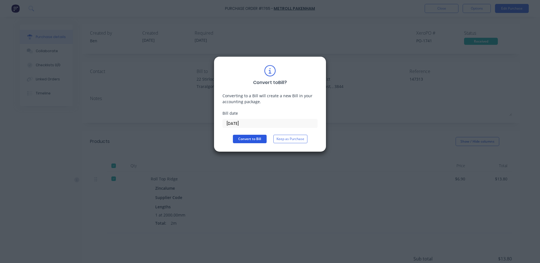
click at [248, 140] on button "Convert to Bill" at bounding box center [250, 139] width 34 height 8
type textarea "x"
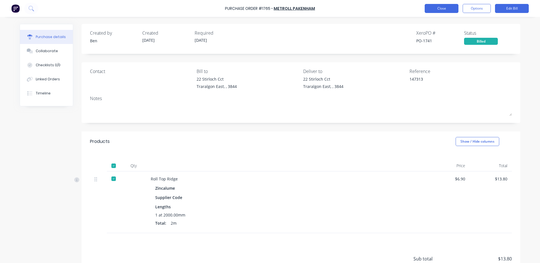
click at [451, 5] on button "Close" at bounding box center [442, 8] width 34 height 9
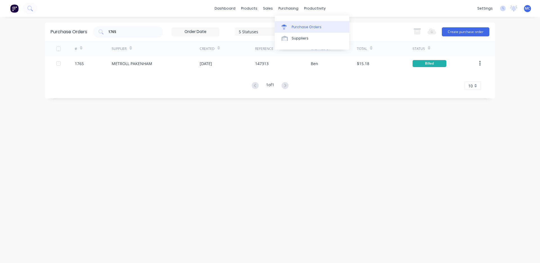
click at [292, 26] on div "Purchase Orders" at bounding box center [307, 26] width 30 height 5
drag, startPoint x: 117, startPoint y: 33, endPoint x: 81, endPoint y: 31, distance: 36.1
click at [82, 31] on div "Purchase Orders 1765 5 Statuses 5 Statuses Export to Excel (XLSX) Create purcha…" at bounding box center [270, 32] width 450 height 18
type input "S"
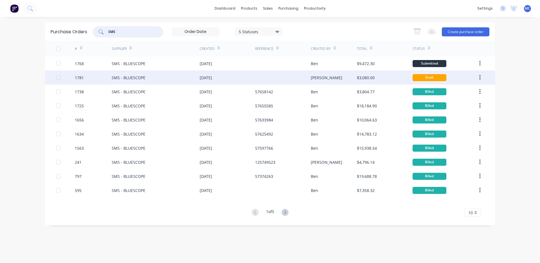
type input "SMS"
click at [227, 79] on div "[DATE]" at bounding box center [227, 77] width 55 height 14
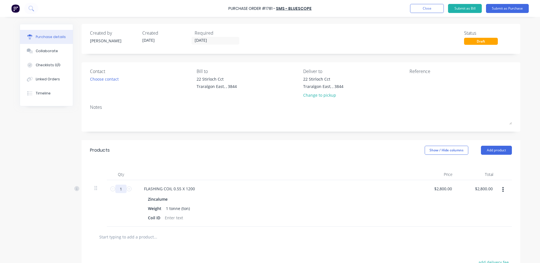
click at [122, 187] on input "1" at bounding box center [120, 188] width 11 height 8
type input ".9"
type input "$2,520.00"
type input "0.97"
type input "$2,716.00"
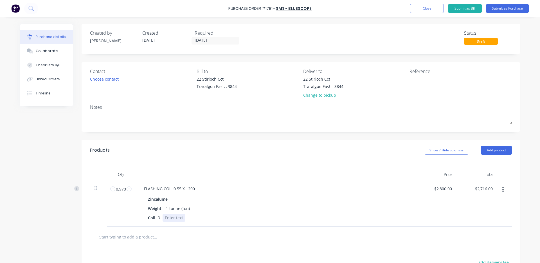
type input "0.97"
click at [169, 222] on div "FLASHING COIL 0.55 X 1200 Zincalume Weight 1 tonne (ton) Coil ID" at bounding box center [275, 203] width 281 height 46
click at [518, 10] on button "Submit as Purchase" at bounding box center [507, 8] width 43 height 9
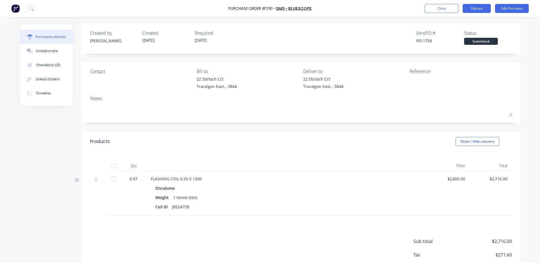
click at [477, 7] on button "Options" at bounding box center [477, 8] width 28 height 9
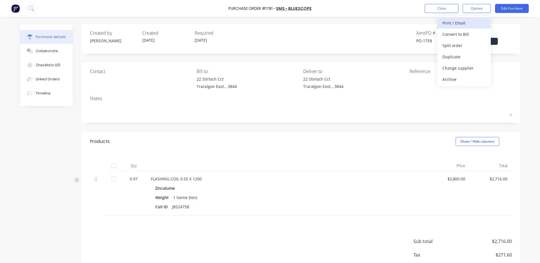
click at [454, 25] on div "Print / Email" at bounding box center [464, 23] width 43 height 8
click at [467, 35] on div "With pricing" at bounding box center [464, 34] width 43 height 8
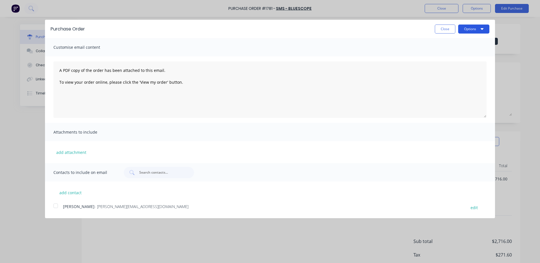
click at [472, 30] on button "Options" at bounding box center [473, 28] width 31 height 9
click at [455, 43] on div "Print" at bounding box center [462, 43] width 43 height 8
click at [449, 30] on button "Close" at bounding box center [445, 28] width 21 height 9
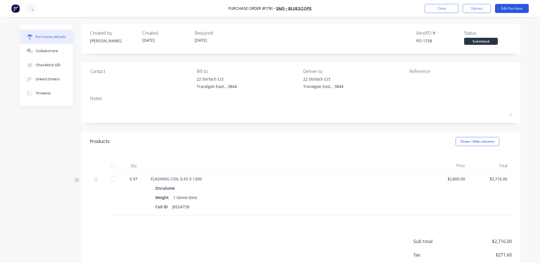
click at [513, 8] on button "Edit Purchase" at bounding box center [512, 8] width 34 height 9
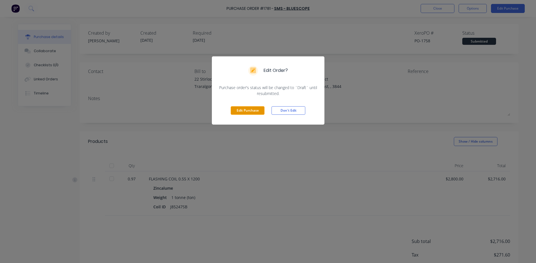
click at [237, 110] on button "Edit Purchase" at bounding box center [248, 110] width 34 height 8
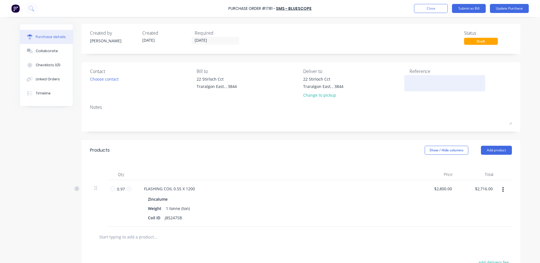
click at [425, 80] on textarea at bounding box center [445, 82] width 70 height 13
type textarea "x"
type textarea "5"
type textarea "x"
type textarea "57"
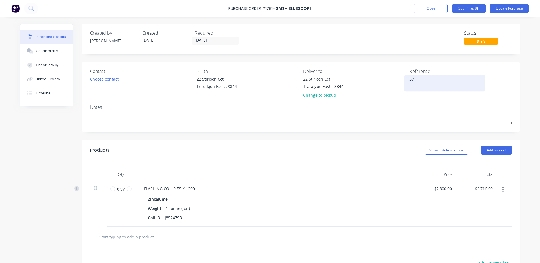
type textarea "x"
type textarea "576"
type textarea "x"
type textarea "5767"
type textarea "x"
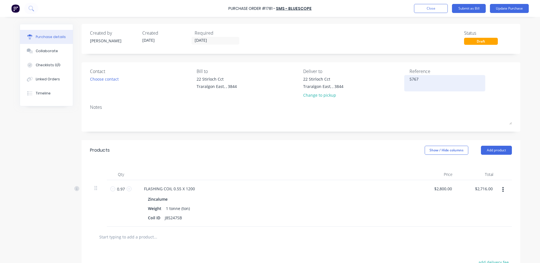
type textarea "57670"
type textarea "x"
type textarea "576709"
type textarea "x"
type textarea "5767090"
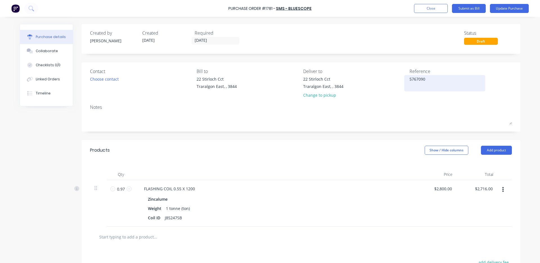
type textarea "x"
type textarea "57670905"
type textarea "x"
type textarea "57670905"
click at [436, 110] on div "Notes" at bounding box center [301, 107] width 422 height 7
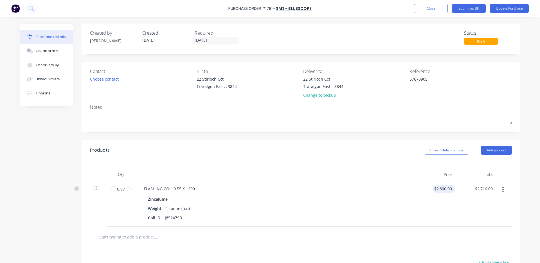
type textarea "x"
click at [449, 191] on input "2800.0000" at bounding box center [443, 188] width 21 height 8
type input "2105"
type textarea "x"
type input "$2,105.00"
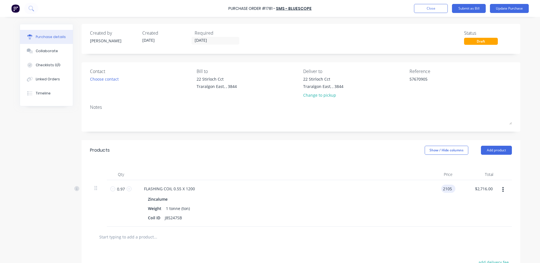
type input "2041.85"
type textarea "x"
type input "$2,041.85"
click at [510, 8] on button "Update Purchase" at bounding box center [509, 8] width 39 height 9
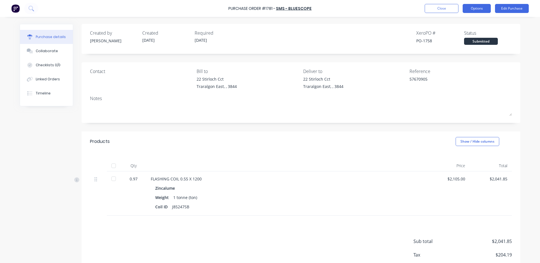
click at [478, 7] on button "Options" at bounding box center [477, 8] width 28 height 9
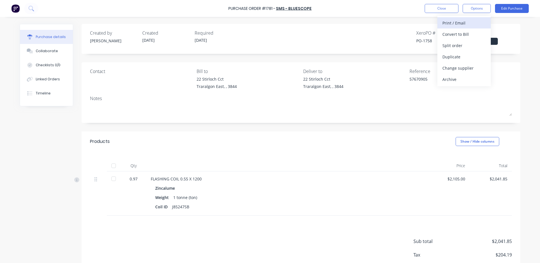
click at [450, 23] on div "Print / Email" at bounding box center [464, 23] width 43 height 8
click at [453, 36] on div "With pricing" at bounding box center [464, 34] width 43 height 8
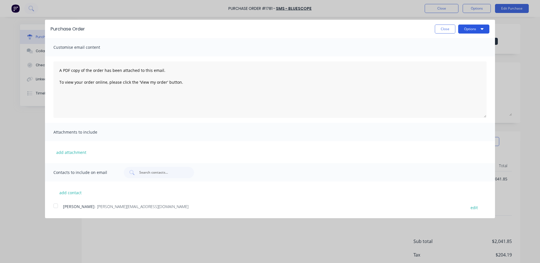
click at [472, 29] on button "Options" at bounding box center [473, 28] width 31 height 9
click at [454, 43] on div "Print" at bounding box center [462, 43] width 43 height 8
click at [445, 25] on button "Close" at bounding box center [445, 28] width 21 height 9
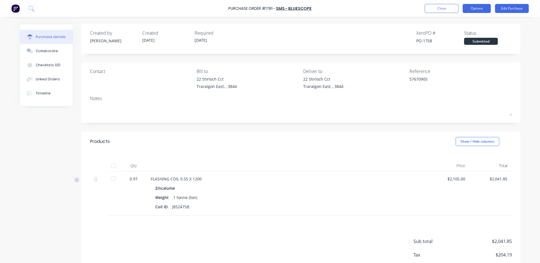
click at [483, 6] on button "Options" at bounding box center [477, 8] width 28 height 9
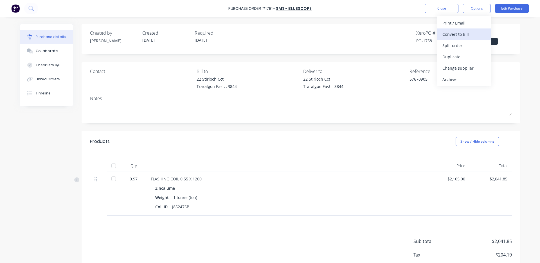
click at [458, 32] on div "Convert to Bill" at bounding box center [464, 34] width 43 height 8
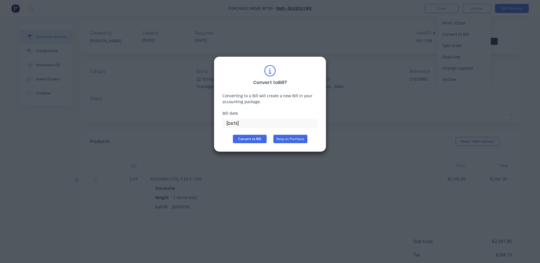
click at [297, 138] on button "Keep as Purchase" at bounding box center [291, 139] width 34 height 8
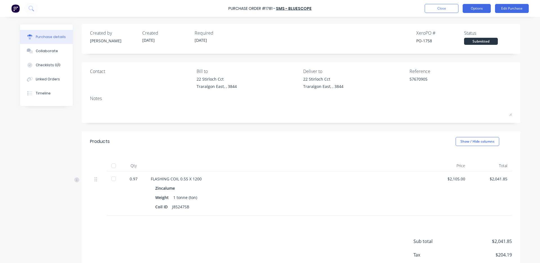
click at [474, 8] on button "Options" at bounding box center [477, 8] width 28 height 9
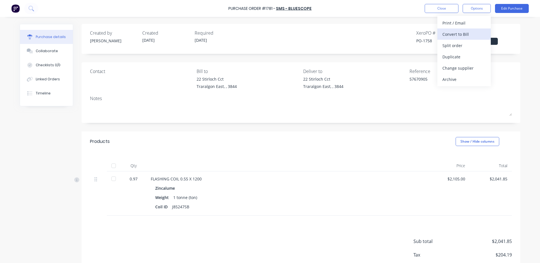
click at [471, 32] on div "Convert to Bill" at bounding box center [464, 34] width 43 height 8
type textarea "x"
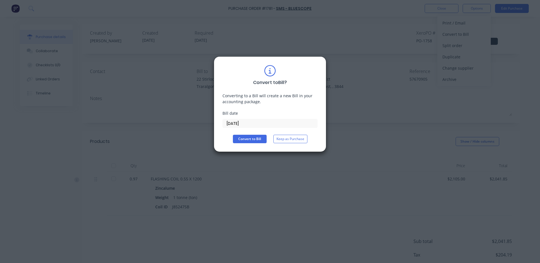
click at [260, 125] on input "[DATE]" at bounding box center [270, 123] width 95 height 8
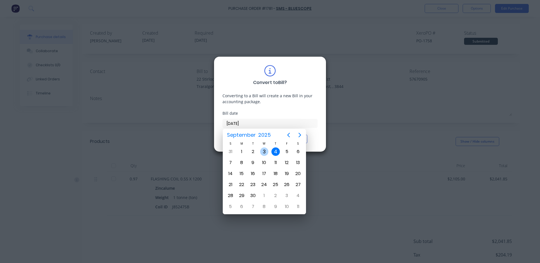
click at [265, 152] on div "3" at bounding box center [264, 151] width 8 height 8
type input "[DATE]"
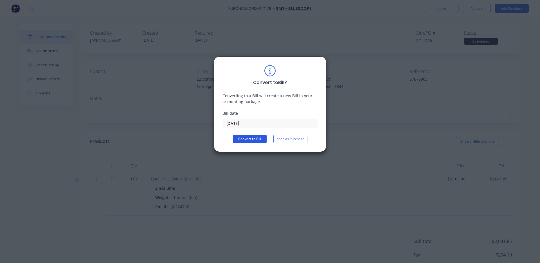
click at [252, 136] on button "Convert to Bill" at bounding box center [250, 139] width 34 height 8
type textarea "x"
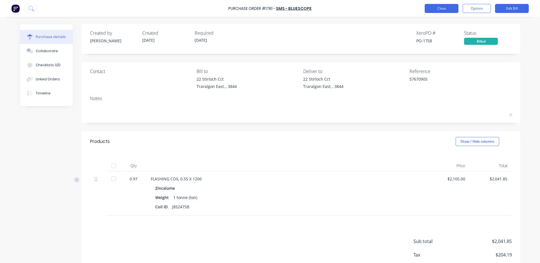
click at [449, 10] on button "Close" at bounding box center [442, 8] width 34 height 9
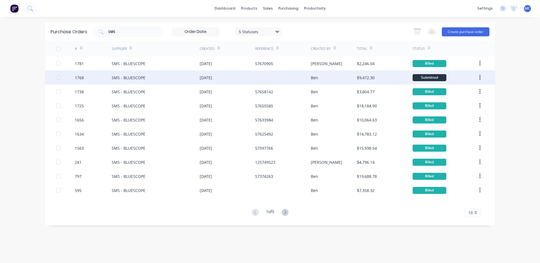
click at [152, 80] on div "SMS - BLUESCOPE" at bounding box center [156, 77] width 88 height 14
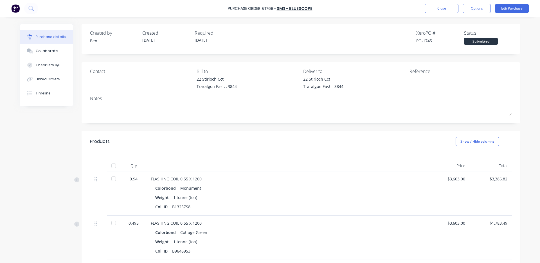
click at [114, 165] on div at bounding box center [113, 165] width 11 height 11
click at [523, 10] on button "Edit Purchase" at bounding box center [512, 8] width 34 height 9
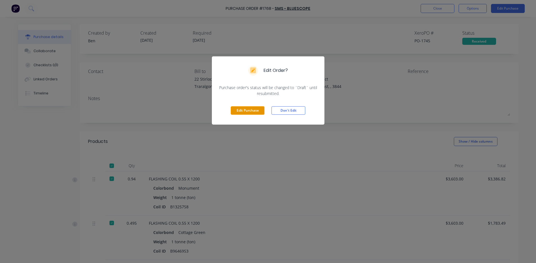
click at [253, 109] on button "Edit Purchase" at bounding box center [248, 110] width 34 height 8
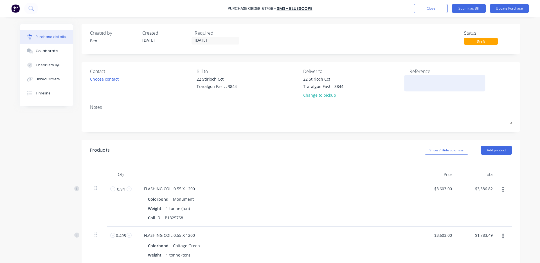
click at [427, 82] on textarea at bounding box center [445, 82] width 70 height 13
type textarea "57668978"
type textarea "x"
type textarea "57668978"
click at [356, 109] on div "Notes" at bounding box center [301, 107] width 422 height 7
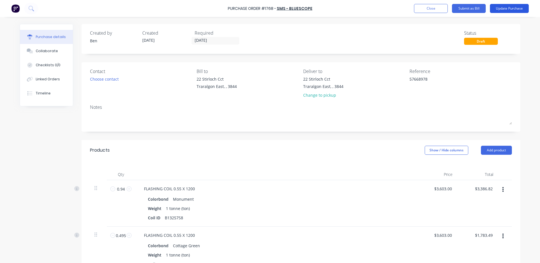
click at [510, 6] on button "Update Purchase" at bounding box center [509, 8] width 39 height 9
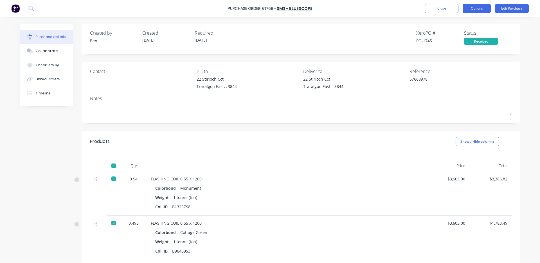
drag, startPoint x: 471, startPoint y: 7, endPoint x: 472, endPoint y: 12, distance: 5.4
click at [472, 8] on button "Options" at bounding box center [477, 8] width 28 height 9
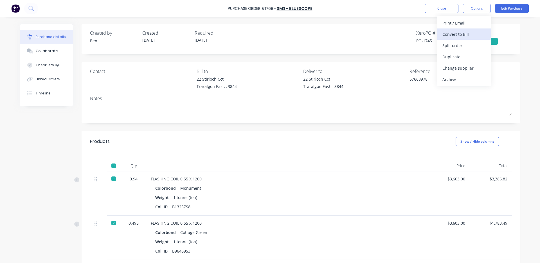
click at [463, 32] on div "Convert to Bill" at bounding box center [464, 34] width 43 height 8
type textarea "x"
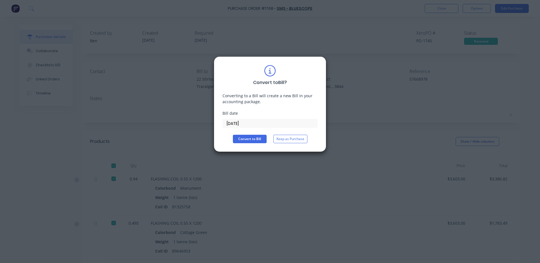
click at [272, 127] on input "[DATE]" at bounding box center [270, 123] width 95 height 8
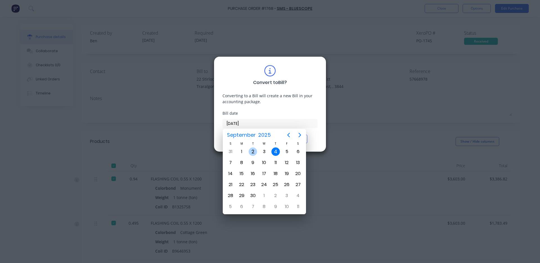
click at [254, 153] on div "2" at bounding box center [253, 151] width 8 height 8
type input "[DATE]"
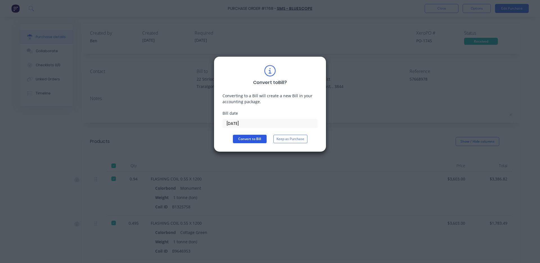
click at [258, 138] on button "Convert to Bill" at bounding box center [250, 139] width 34 height 8
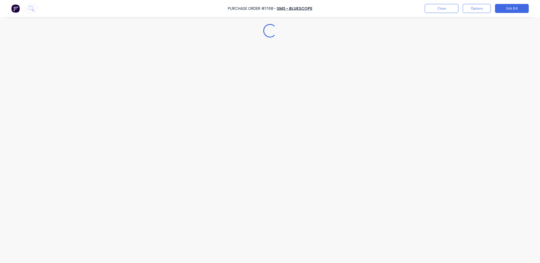
type textarea "x"
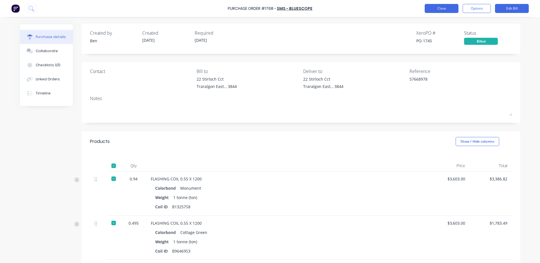
click at [449, 9] on button "Close" at bounding box center [442, 8] width 34 height 9
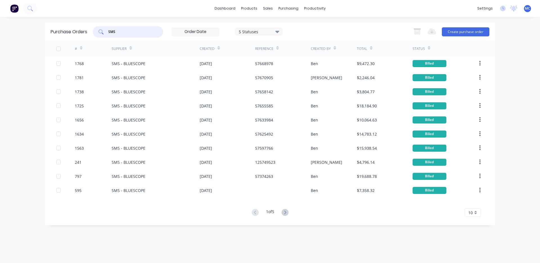
drag, startPoint x: 126, startPoint y: 30, endPoint x: 48, endPoint y: 34, distance: 78.1
click at [57, 33] on div "Purchase Orders SMS 5 Statuses 5 Statuses Export to Excel (XLSX) Create purchas…" at bounding box center [270, 32] width 450 height 18
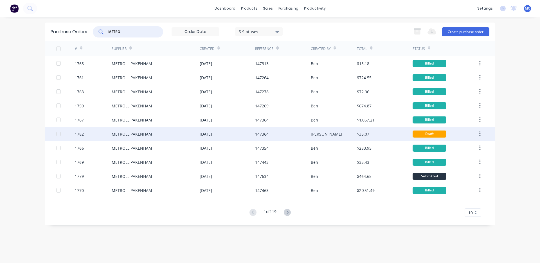
type input "METRO"
click at [212, 133] on div "[DATE]" at bounding box center [206, 134] width 12 height 6
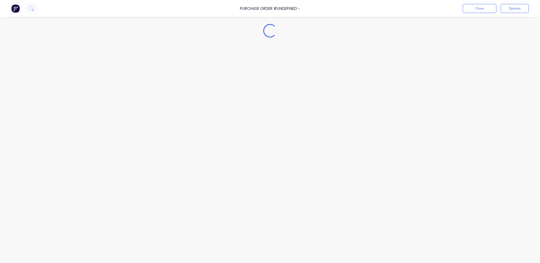
type textarea "x"
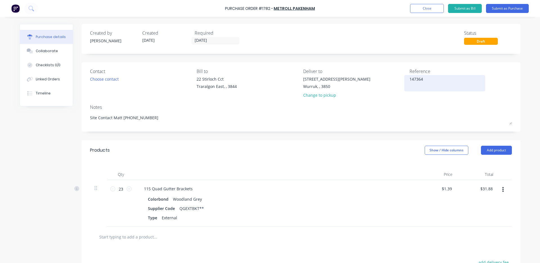
click at [446, 80] on textarea "147364" at bounding box center [445, 82] width 70 height 13
type textarea "147364A"
type textarea "x"
type textarea "147364A"
click at [446, 107] on div "Notes" at bounding box center [301, 107] width 422 height 7
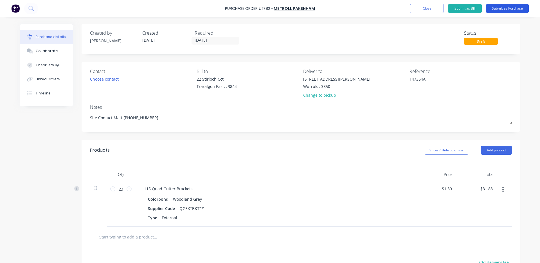
click at [510, 6] on button "Submit as Purchase" at bounding box center [507, 8] width 43 height 9
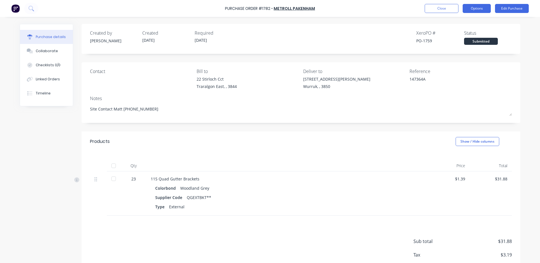
click at [479, 10] on button "Options" at bounding box center [477, 8] width 28 height 9
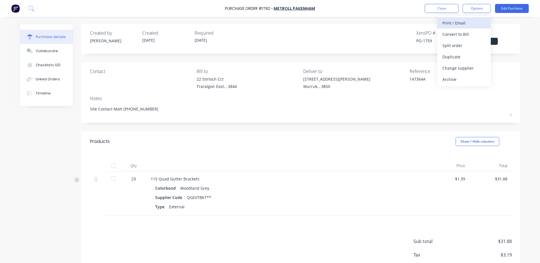
click at [455, 23] on div "Print / Email" at bounding box center [464, 23] width 43 height 8
click at [458, 35] on div "With pricing" at bounding box center [464, 34] width 43 height 8
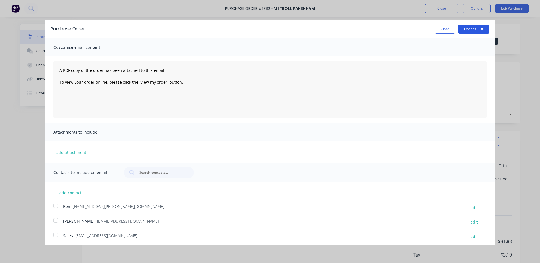
click at [475, 32] on button "Options" at bounding box center [473, 28] width 31 height 9
click at [466, 43] on div "Print" at bounding box center [462, 43] width 43 height 8
click at [443, 29] on button "Close" at bounding box center [445, 28] width 21 height 9
type textarea "x"
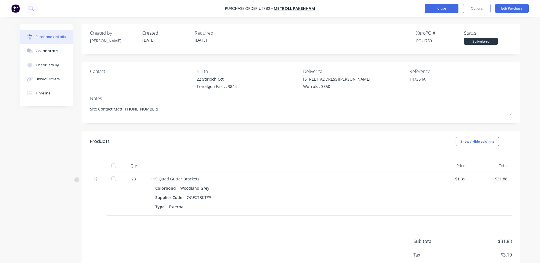
click at [437, 6] on button "Close" at bounding box center [442, 8] width 34 height 9
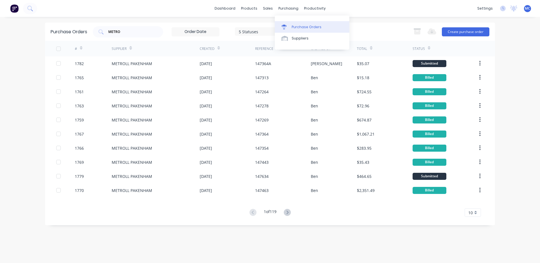
drag, startPoint x: 302, startPoint y: 26, endPoint x: 293, endPoint y: 26, distance: 9.3
click at [302, 26] on div "Purchase Orders" at bounding box center [307, 26] width 30 height 5
drag, startPoint x: 137, startPoint y: 35, endPoint x: 0, endPoint y: 24, distance: 137.3
click at [0, 24] on div "dashboard products sales purchasing productivity dashboard products Product Cat…" at bounding box center [270, 131] width 540 height 263
drag, startPoint x: 0, startPoint y: 24, endPoint x: 133, endPoint y: 30, distance: 133.3
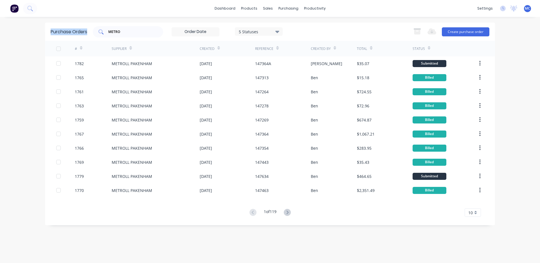
click at [133, 30] on input "METRO" at bounding box center [131, 32] width 47 height 6
drag, startPoint x: 133, startPoint y: 30, endPoint x: 0, endPoint y: 48, distance: 134.4
click at [0, 48] on div "dashboard products sales purchasing productivity dashboard products Product Cat…" at bounding box center [270, 131] width 540 height 263
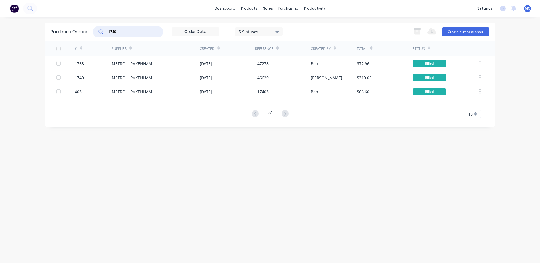
type input "1740"
drag, startPoint x: 279, startPoint y: 27, endPoint x: 280, endPoint y: 30, distance: 2.9
click at [279, 27] on div "Sales Orders" at bounding box center [288, 26] width 23 height 5
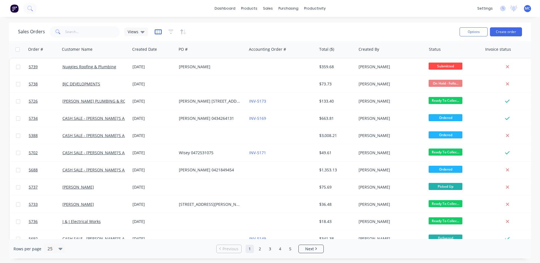
click at [157, 30] on icon "button" at bounding box center [158, 32] width 3 height 4
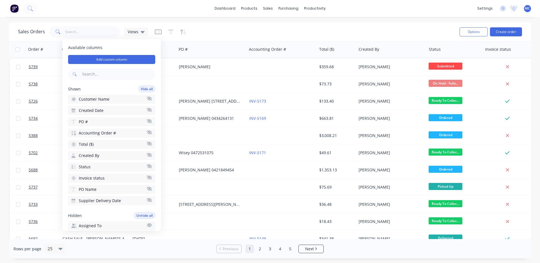
click at [202, 29] on div "Sales Orders Views" at bounding box center [236, 32] width 437 height 14
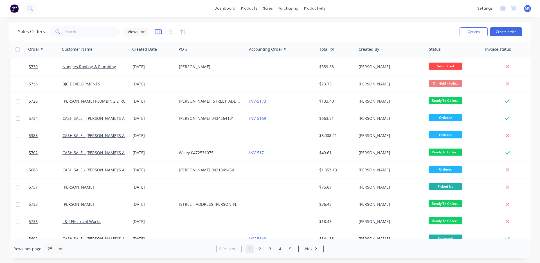
click at [157, 31] on icon "button" at bounding box center [158, 32] width 7 height 6
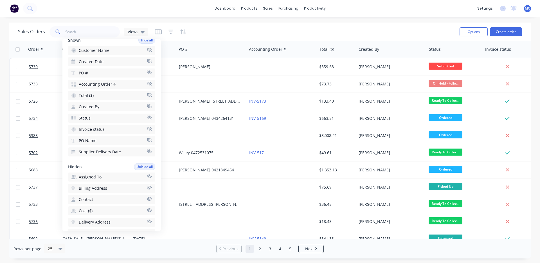
scroll to position [33, 0]
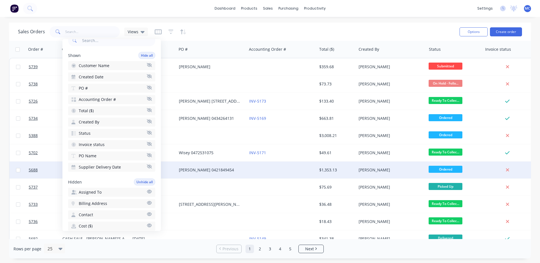
drag, startPoint x: 144, startPoint y: 165, endPoint x: 176, endPoint y: 174, distance: 33.2
click at [176, 174] on body "dashboard products sales purchasing productivity dashboard products Product Cat…" at bounding box center [270, 131] width 540 height 263
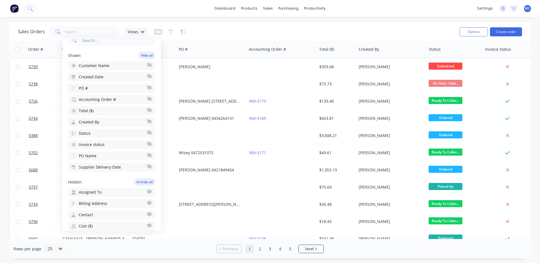
click at [220, 33] on div "Sales Orders Views" at bounding box center [236, 32] width 437 height 14
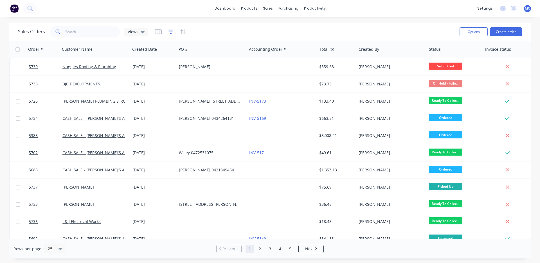
click at [170, 31] on icon "button" at bounding box center [171, 32] width 5 height 6
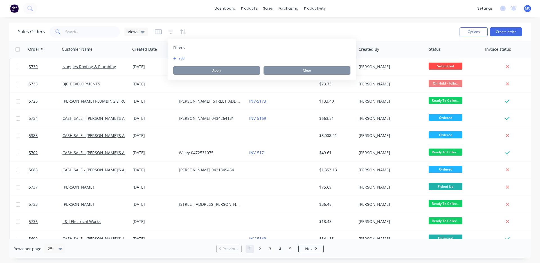
click at [181, 57] on button "add" at bounding box center [180, 58] width 14 height 5
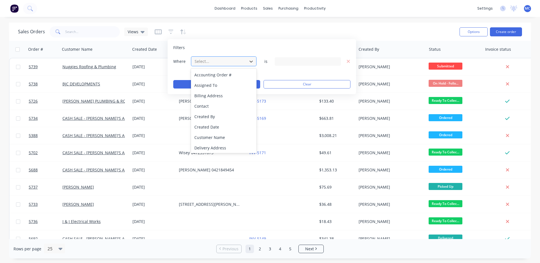
click at [238, 58] on div at bounding box center [219, 61] width 50 height 7
click at [262, 18] on div "dashboard products sales purchasing productivity dashboard products Product Cat…" at bounding box center [270, 131] width 540 height 263
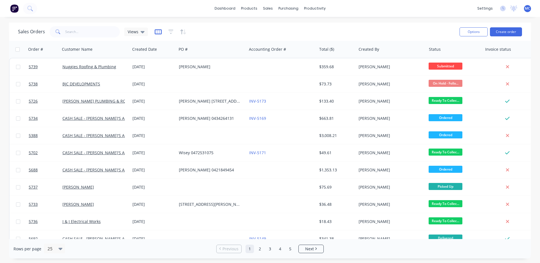
click at [158, 31] on icon "button" at bounding box center [158, 32] width 3 height 4
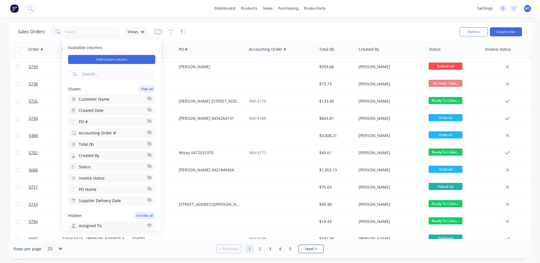
click at [200, 30] on div "Sales Orders Views" at bounding box center [236, 32] width 437 height 14
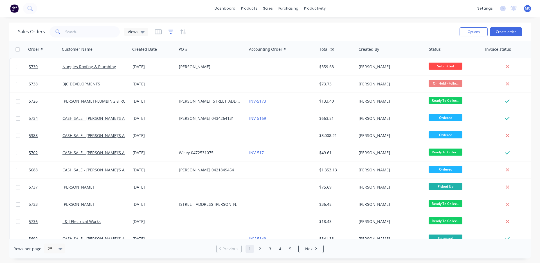
click at [172, 31] on icon "button" at bounding box center [171, 32] width 5 height 6
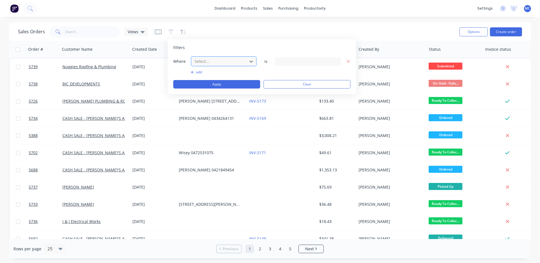
click at [226, 62] on div at bounding box center [219, 61] width 50 height 7
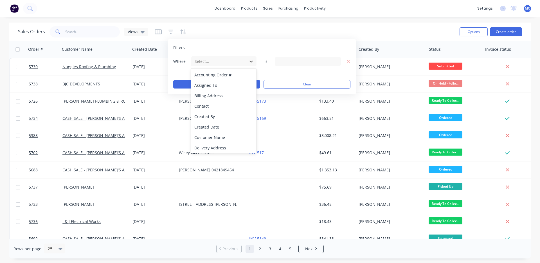
click at [211, 26] on div "Sales Orders Views" at bounding box center [236, 32] width 437 height 14
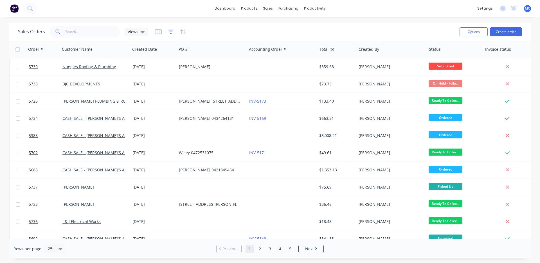
click at [172, 32] on icon "button" at bounding box center [171, 32] width 5 height 6
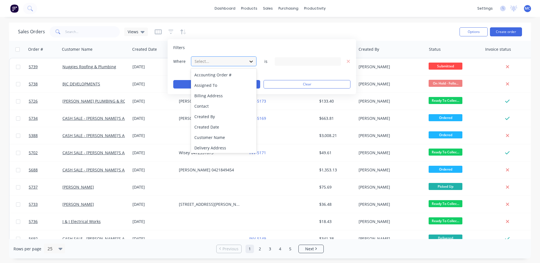
click at [253, 60] on icon at bounding box center [251, 62] width 6 height 6
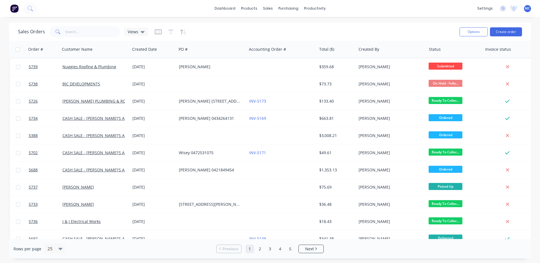
click at [234, 27] on div "Sales Orders Views" at bounding box center [236, 32] width 437 height 14
click at [171, 31] on icon "button" at bounding box center [171, 32] width 5 height 6
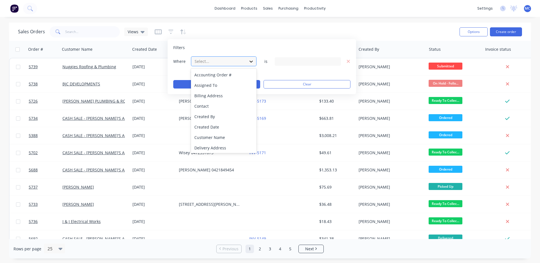
click at [248, 60] on icon at bounding box center [251, 62] width 6 height 6
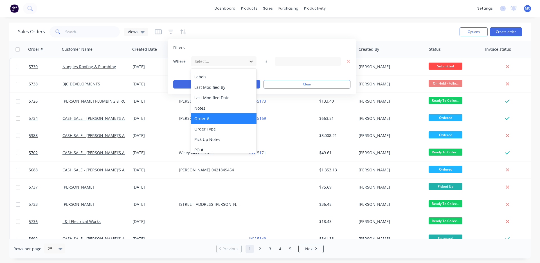
click at [218, 118] on div "Order #" at bounding box center [224, 118] width 66 height 10
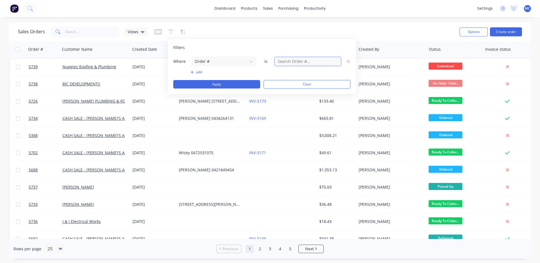
click at [319, 64] on input "text" at bounding box center [308, 61] width 66 height 8
drag, startPoint x: 290, startPoint y: 63, endPoint x: 295, endPoint y: 60, distance: 5.6
click at [290, 63] on input "text" at bounding box center [308, 61] width 66 height 8
click at [323, 61] on input "text" at bounding box center [308, 61] width 66 height 8
click at [245, 40] on div "Filters Where Order # is add Apply Clear" at bounding box center [262, 66] width 189 height 55
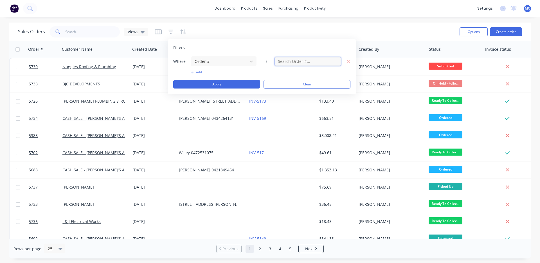
click at [303, 59] on input "text" at bounding box center [308, 61] width 66 height 8
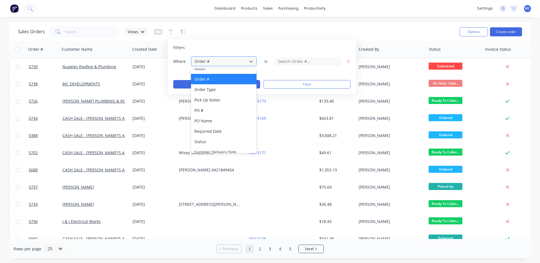
scroll to position [157, 0]
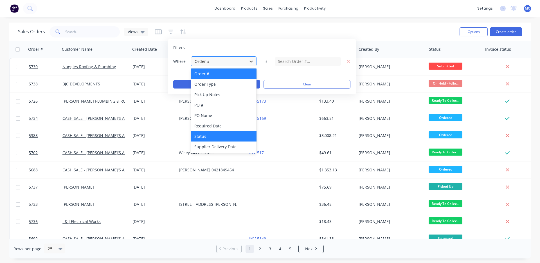
click at [226, 135] on div "Status" at bounding box center [224, 136] width 66 height 10
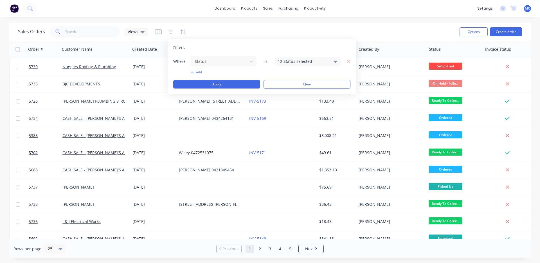
click at [335, 60] on icon at bounding box center [336, 61] width 4 height 6
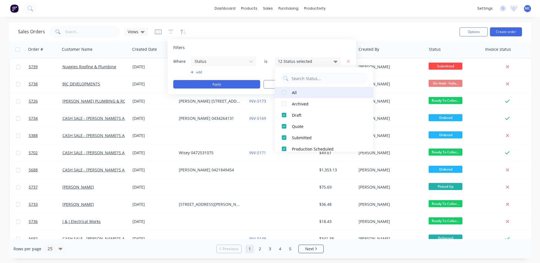
click at [284, 92] on div at bounding box center [284, 92] width 11 height 11
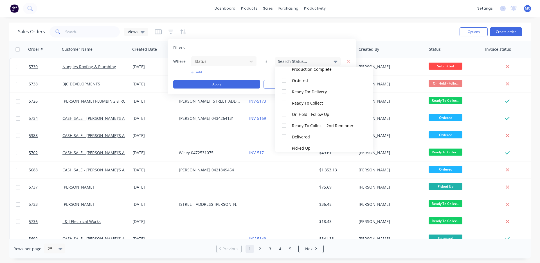
scroll to position [96, 0]
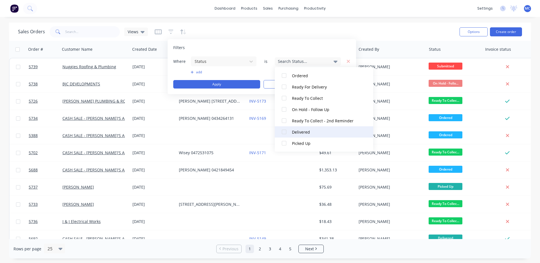
click at [284, 133] on div at bounding box center [284, 131] width 11 height 11
click at [285, 144] on div at bounding box center [284, 142] width 11 height 11
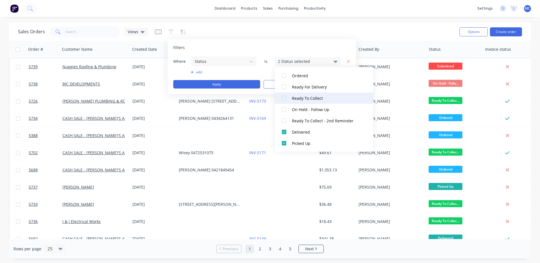
click at [285, 98] on div at bounding box center [284, 97] width 11 height 11
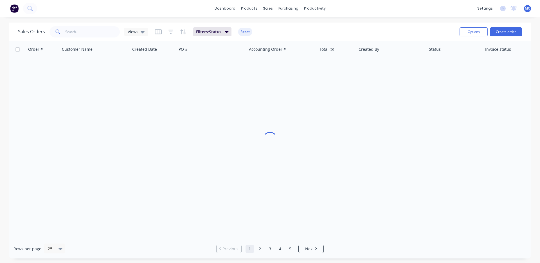
click at [362, 23] on div "Sales Orders Views Filters: Status Reset Options Create order" at bounding box center [270, 32] width 522 height 18
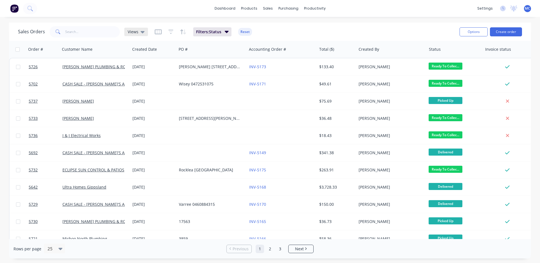
click at [142, 32] on icon at bounding box center [143, 32] width 4 height 2
click at [305, 30] on div "Sales Orders Views Filters: Status Reset" at bounding box center [236, 32] width 437 height 14
click at [276, 31] on div "Sales Orders Views Filters: Status Reset" at bounding box center [236, 32] width 437 height 14
click at [228, 33] on icon "button" at bounding box center [227, 31] width 4 height 6
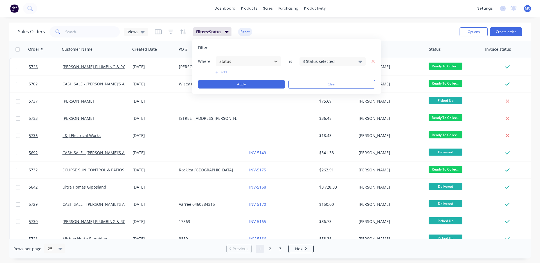
click at [225, 72] on button "add" at bounding box center [249, 72] width 66 height 5
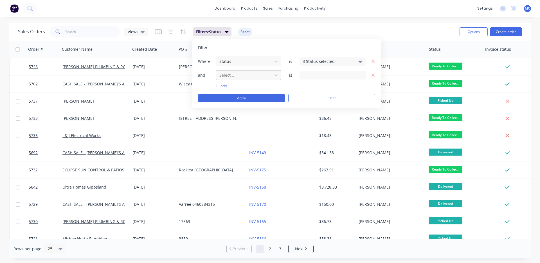
click at [233, 75] on div at bounding box center [244, 74] width 50 height 7
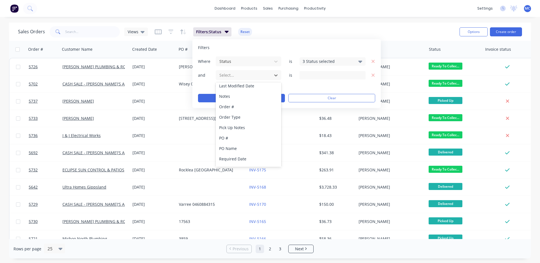
scroll to position [146, 0]
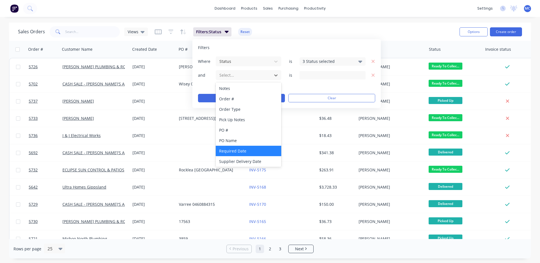
click at [233, 152] on div "Required Date" at bounding box center [249, 150] width 66 height 10
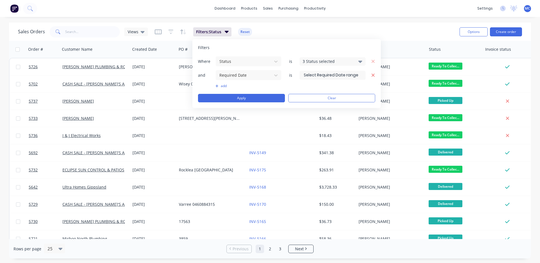
click at [374, 75] on icon "button" at bounding box center [373, 75] width 4 height 5
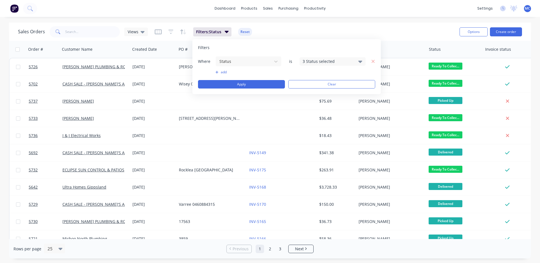
click at [225, 72] on button "add" at bounding box center [249, 72] width 66 height 5
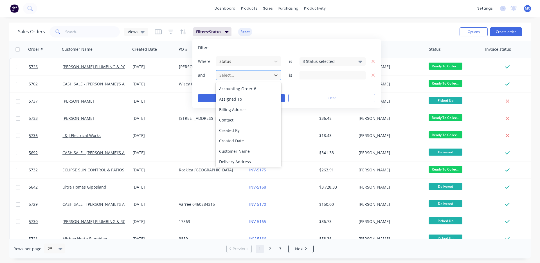
click at [270, 79] on div "Select..." at bounding box center [244, 74] width 54 height 9
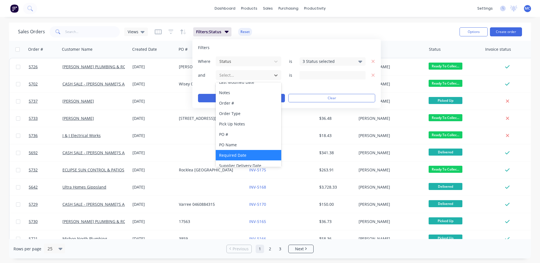
scroll to position [147, 0]
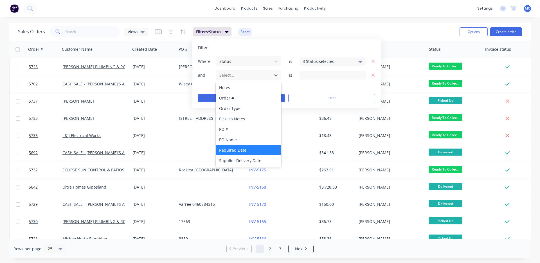
click at [254, 153] on div "Required Date" at bounding box center [249, 150] width 66 height 10
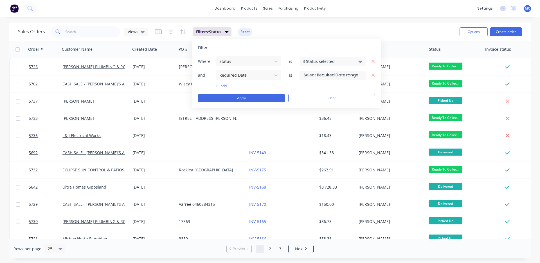
click at [358, 74] on input at bounding box center [333, 75] width 66 height 8
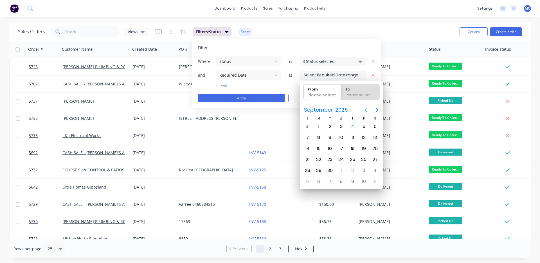
click at [364, 109] on icon "Previous page" at bounding box center [365, 109] width 7 height 7
click at [360, 122] on div "[DATE]" at bounding box center [364, 126] width 11 height 11
type input "[DATE]"
radio input "false"
radio input "true"
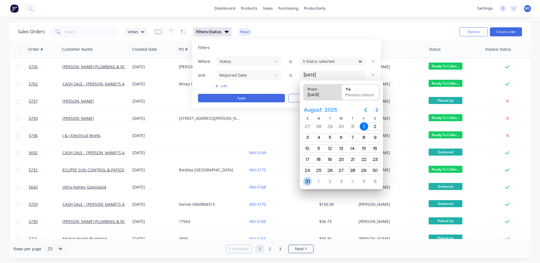
click at [305, 181] on div "31" at bounding box center [307, 181] width 8 height 8
type input "[DATE] - [DATE]"
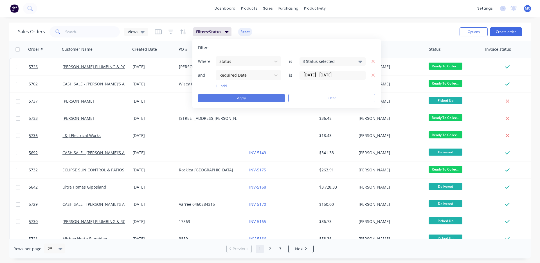
click at [258, 99] on button "Apply" at bounding box center [241, 98] width 87 height 8
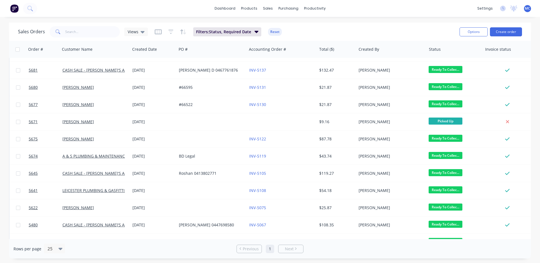
scroll to position [0, 0]
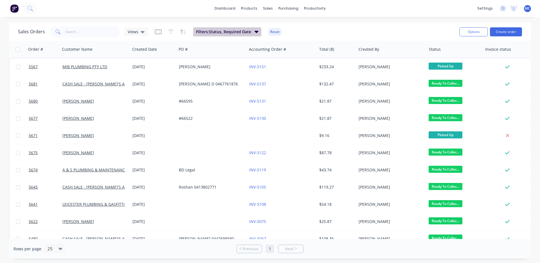
click at [255, 30] on icon "button" at bounding box center [257, 31] width 4 height 6
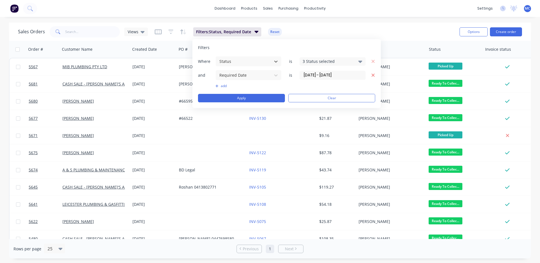
click at [373, 74] on icon "button" at bounding box center [373, 75] width 4 height 5
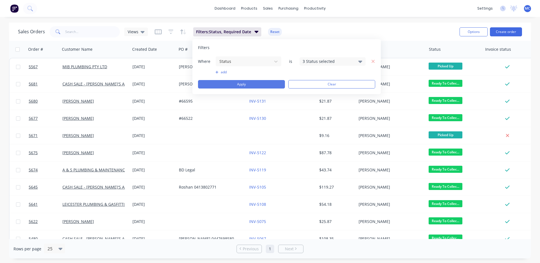
click at [234, 84] on button "Apply" at bounding box center [241, 84] width 87 height 8
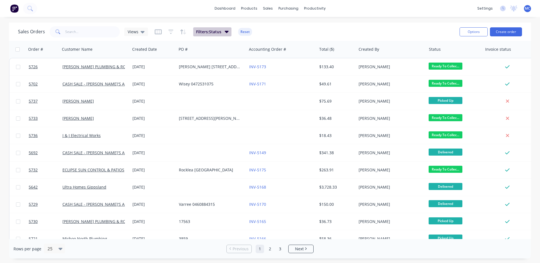
click at [227, 34] on icon "button" at bounding box center [227, 31] width 4 height 6
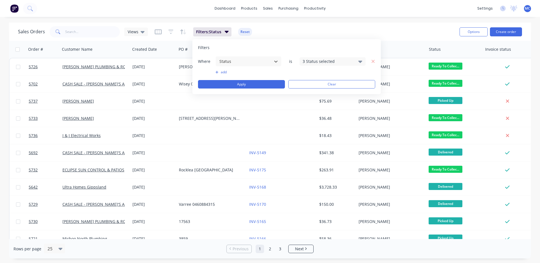
click at [222, 71] on button "add" at bounding box center [249, 72] width 66 height 5
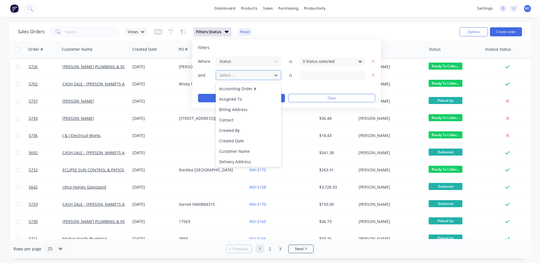
click at [242, 78] on div at bounding box center [244, 74] width 50 height 7
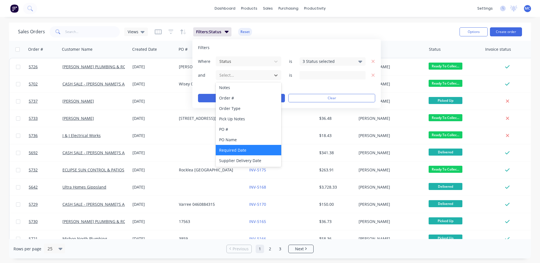
click at [244, 149] on div "Required Date" at bounding box center [249, 150] width 66 height 10
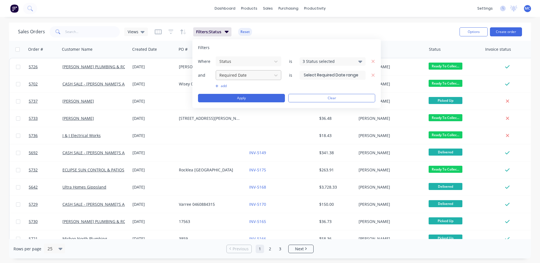
click at [269, 78] on div "Required Date" at bounding box center [244, 74] width 54 height 9
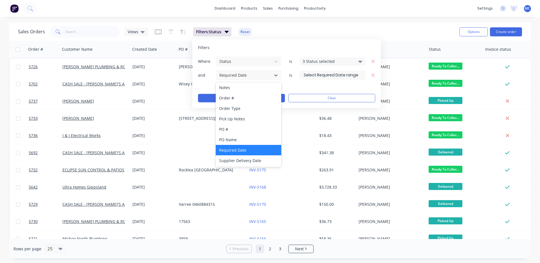
click at [265, 44] on div "Filters Where Status is 3 Status selected and 22 results available. Use Up and …" at bounding box center [286, 73] width 189 height 69
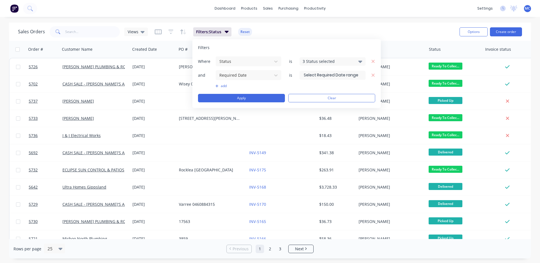
click at [344, 75] on input at bounding box center [333, 75] width 66 height 8
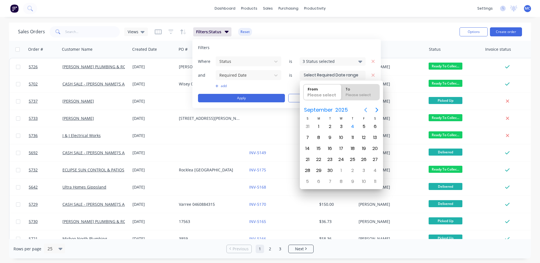
click at [365, 108] on icon "Previous page" at bounding box center [365, 109] width 7 height 7
click at [365, 124] on div "1" at bounding box center [364, 126] width 8 height 8
type input "[DATE]"
radio input "false"
radio input "true"
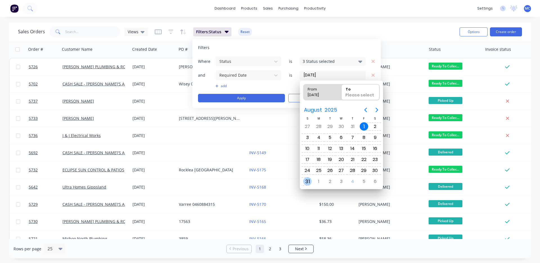
click at [310, 181] on div "31" at bounding box center [307, 181] width 8 height 8
type input "[DATE] - [DATE]"
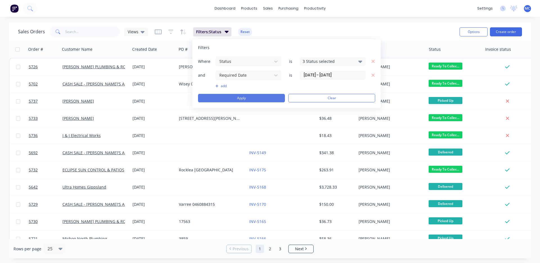
click at [257, 99] on button "Apply" at bounding box center [241, 98] width 87 height 8
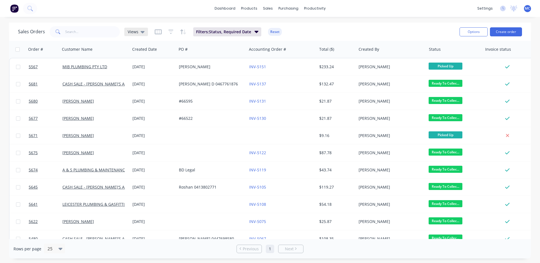
click at [141, 31] on icon at bounding box center [143, 32] width 4 height 2
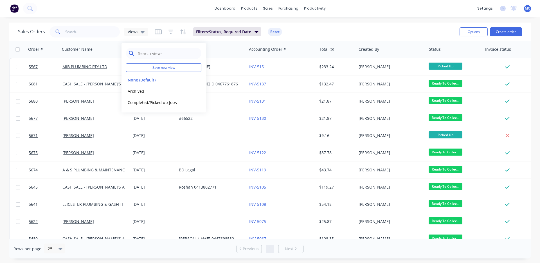
click at [179, 51] on input "text" at bounding box center [168, 53] width 61 height 11
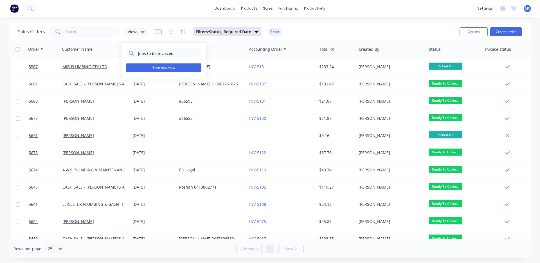
click at [174, 66] on button "Save new view" at bounding box center [163, 67] width 75 height 8
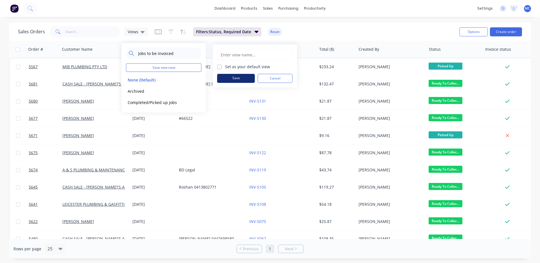
click at [248, 78] on button "Save" at bounding box center [236, 78] width 38 height 9
click at [183, 53] on input "Jobs to be invoiced" at bounding box center [168, 53] width 61 height 11
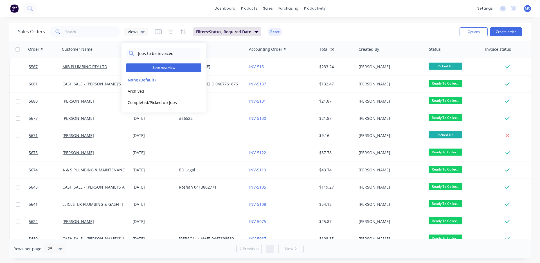
click at [158, 66] on button "Save new view" at bounding box center [163, 67] width 75 height 8
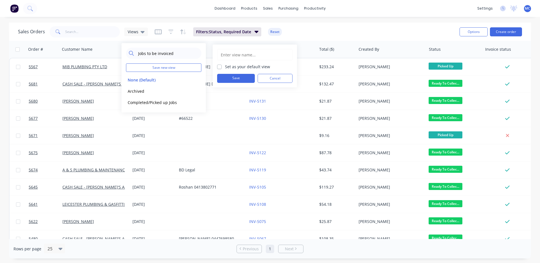
click at [246, 55] on input "text" at bounding box center [254, 54] width 69 height 11
drag, startPoint x: 65, startPoint y: 55, endPoint x: 44, endPoint y: 55, distance: 21.1
click at [44, 55] on body "dashboard products sales purchasing productivity dashboard products Product Cat…" at bounding box center [270, 131] width 540 height 263
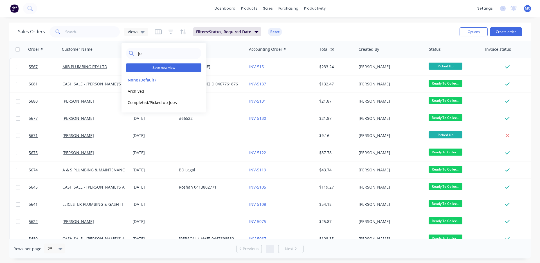
type input "J"
click at [167, 65] on button "Save new view" at bounding box center [163, 67] width 75 height 8
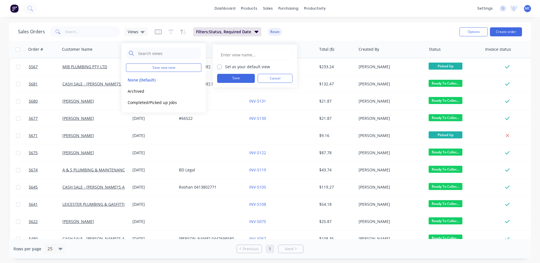
click at [256, 54] on input "text" at bounding box center [254, 54] width 69 height 11
type input "Jobs to be invoiced"
click at [230, 78] on button "Save" at bounding box center [236, 78] width 38 height 9
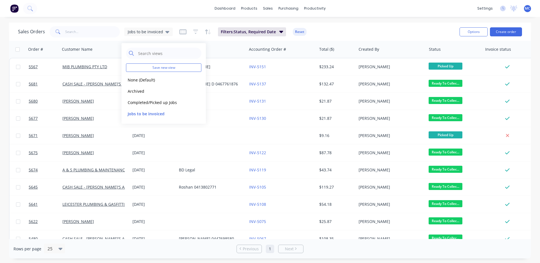
click at [333, 30] on div "Sales Orders Jobs to be invoiced Filters: Status, Required Date Reset" at bounding box center [236, 32] width 437 height 14
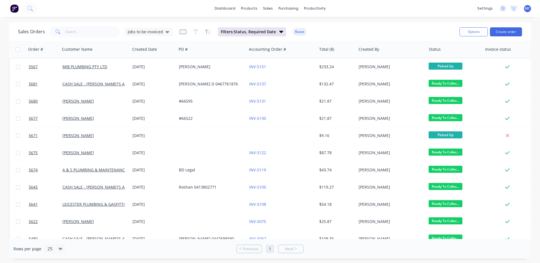
click at [402, 33] on div "Sales Orders Jobs to be invoiced Filters: Status, Required Date Reset" at bounding box center [236, 32] width 437 height 14
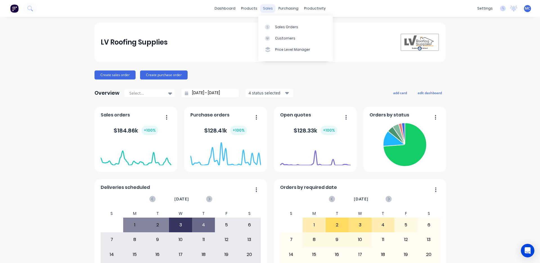
click at [265, 7] on div "sales" at bounding box center [267, 8] width 15 height 8
click at [279, 27] on div "Sales Orders" at bounding box center [286, 26] width 23 height 5
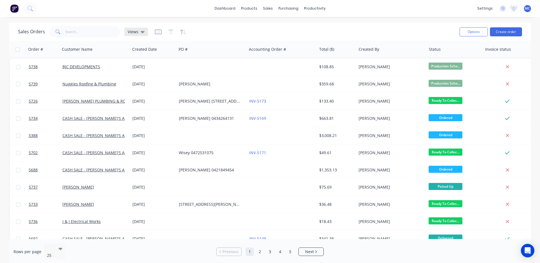
click at [135, 31] on span "Views" at bounding box center [133, 32] width 11 height 6
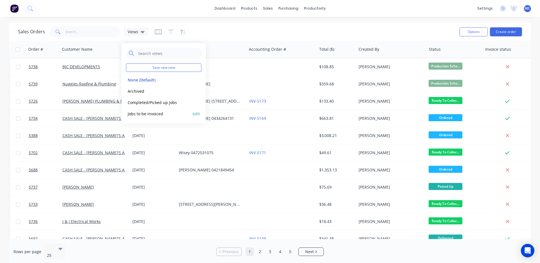
click at [152, 115] on button "Jobs to be invoiced" at bounding box center [158, 113] width 64 height 6
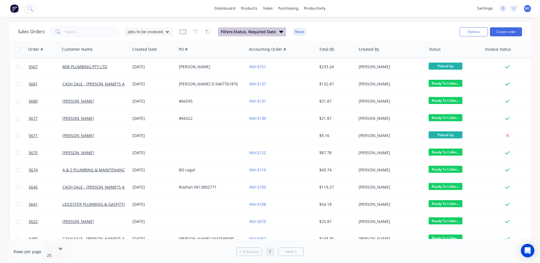
click at [245, 34] on span "Filters: Status, Required Date" at bounding box center [248, 32] width 55 height 6
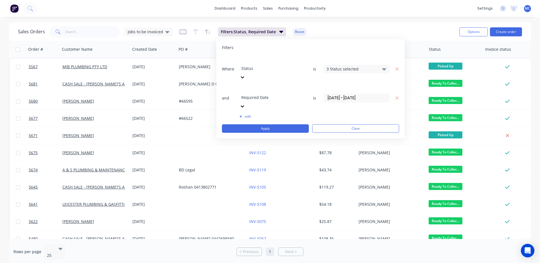
click at [390, 28] on div "Sales Orders Jobs to be invoiced Filters: Status, Required Date Reset" at bounding box center [236, 32] width 437 height 14
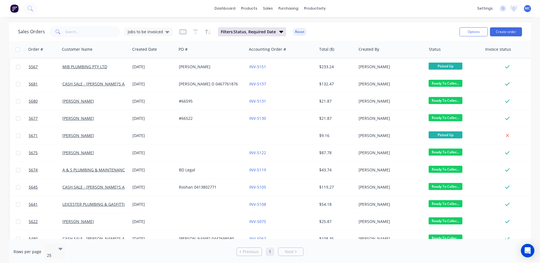
click at [355, 21] on div "dashboard products sales purchasing productivity dashboard products Product Cat…" at bounding box center [270, 131] width 540 height 263
click at [282, 32] on button "Filters: Status, Required Date" at bounding box center [252, 31] width 68 height 9
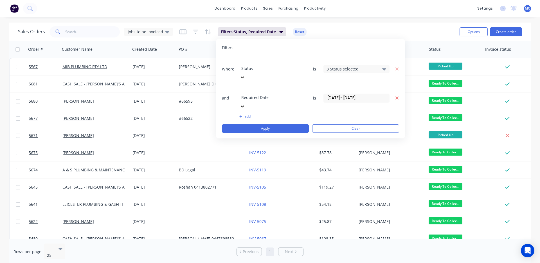
click at [397, 96] on icon "button" at bounding box center [397, 97] width 3 height 3
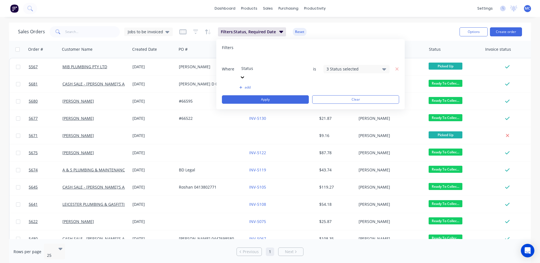
click at [331, 28] on div "Sales Orders Jobs to be invoiced Filters: Status, Required Date Reset" at bounding box center [236, 32] width 437 height 14
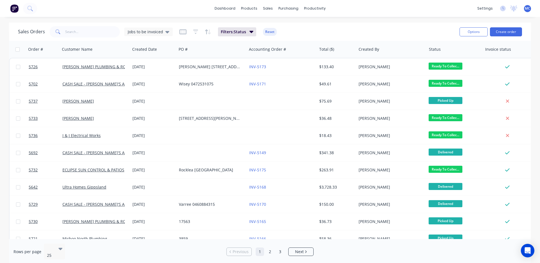
click at [307, 27] on div "Sales Orders Jobs to be invoiced Filters: Status Reset" at bounding box center [236, 32] width 437 height 14
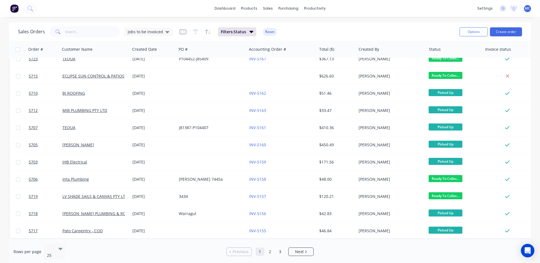
click at [387, 29] on div "Sales Orders Jobs to be invoiced Filters: Status Reset" at bounding box center [236, 32] width 437 height 14
click at [410, 26] on div "Sales Orders Jobs to be invoiced Filters: Status Reset" at bounding box center [236, 32] width 437 height 14
click at [279, 248] on link "3" at bounding box center [280, 251] width 8 height 8
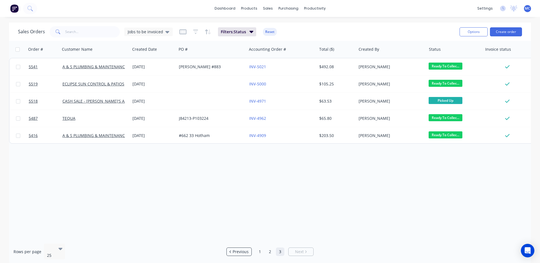
scroll to position [0, 0]
click at [433, 25] on div "Sales Orders Jobs to be invoiced Filters: Status Reset" at bounding box center [236, 32] width 437 height 14
click at [330, 17] on div "dashboard products sales purchasing productivity dashboard products Product Cat…" at bounding box center [270, 8] width 540 height 17
click at [250, 31] on icon "button" at bounding box center [252, 32] width 4 height 2
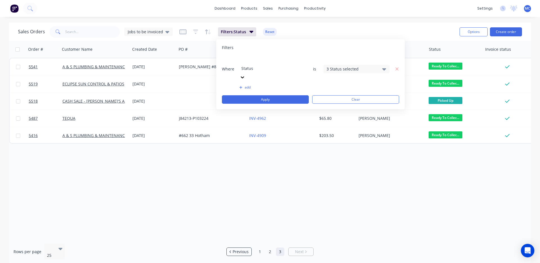
click at [384, 68] on icon at bounding box center [384, 69] width 4 height 2
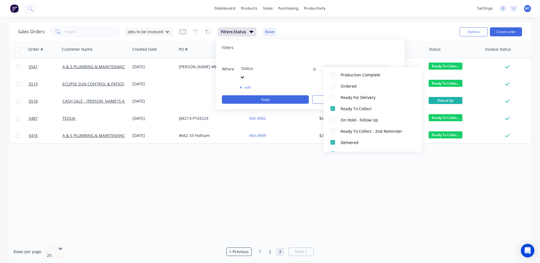
scroll to position [94, 0]
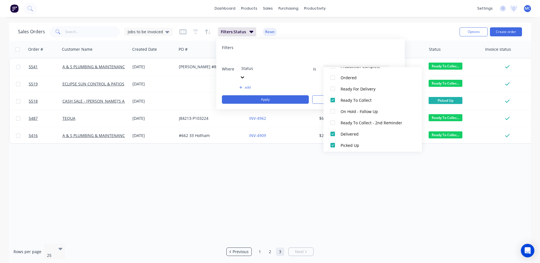
click at [304, 50] on div "Filters" at bounding box center [310, 48] width 177 height 6
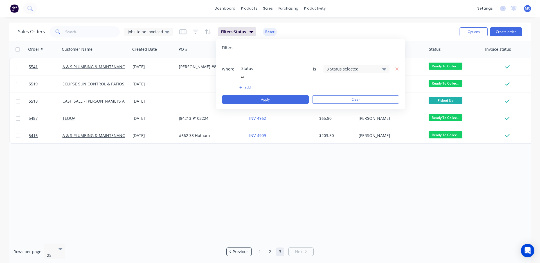
click at [247, 85] on button "add" at bounding box center [272, 87] width 66 height 5
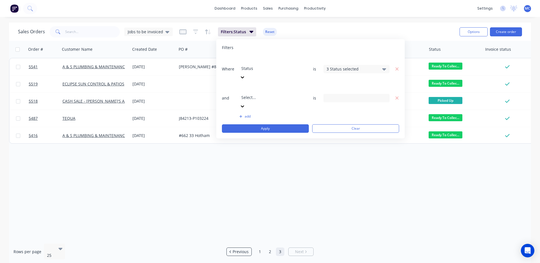
click at [261, 86] on div at bounding box center [281, 89] width 81 height 7
click at [383, 95] on icon at bounding box center [384, 98] width 4 height 6
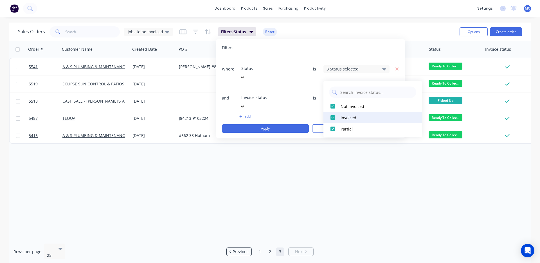
click at [333, 117] on div at bounding box center [332, 117] width 11 height 11
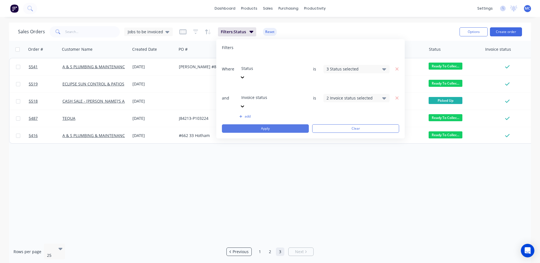
click at [282, 124] on button "Apply" at bounding box center [265, 128] width 87 height 8
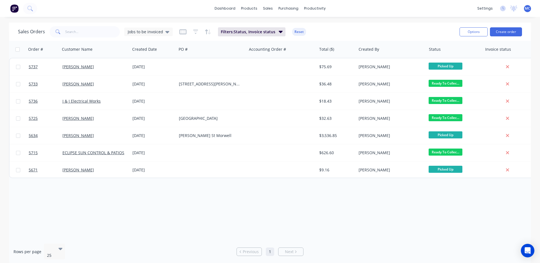
click at [315, 218] on div "Order # Customer Name Created Date PO # Accounting Order # Total ($) Created By…" at bounding box center [270, 140] width 522 height 198
click at [338, 29] on div "Sales Orders Jobs to be invoiced Filters: Status, Invoice status Reset" at bounding box center [236, 32] width 437 height 14
click at [407, 27] on div "Sales Orders Jobs to be invoiced Filters: Status, Invoice status Reset" at bounding box center [236, 32] width 437 height 14
click at [244, 32] on span "Filters: Status, Invoice status" at bounding box center [248, 32] width 55 height 6
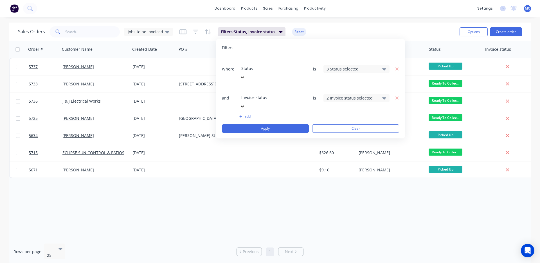
click at [364, 95] on div "2 Invoice status selected" at bounding box center [352, 98] width 51 height 6
click at [346, 30] on div "Sales Orders Jobs to be invoiced Filters: Status, Invoice status Reset" at bounding box center [236, 32] width 437 height 14
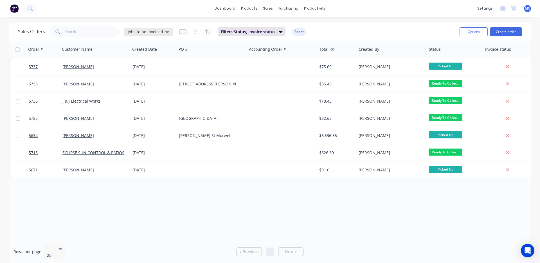
click at [153, 32] on span "Jobs to be invoiced" at bounding box center [145, 32] width 35 height 6
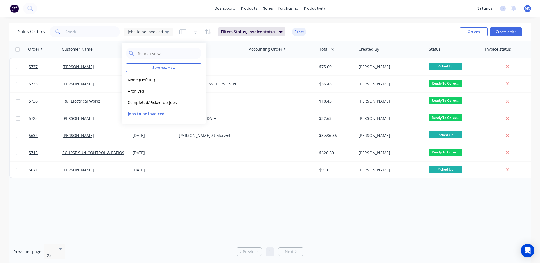
click at [362, 30] on div "Sales Orders Jobs to be invoiced Filters: Status, Invoice status Reset" at bounding box center [236, 32] width 437 height 14
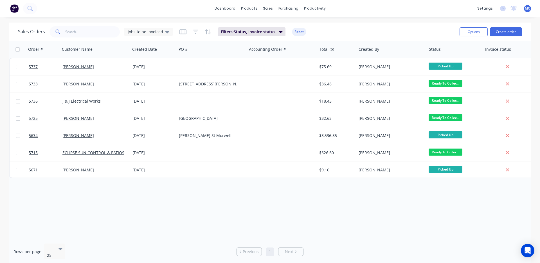
click at [362, 29] on div "Sales Orders Jobs to be invoiced Filters: Status, Invoice status Reset" at bounding box center [236, 32] width 437 height 14
click at [366, 19] on div "dashboard products sales purchasing productivity dashboard products Product Cat…" at bounding box center [270, 131] width 540 height 263
click at [408, 23] on div "Sales Orders Jobs to be invoiced Filters: Status, Invoice status Reset Options …" at bounding box center [270, 32] width 522 height 18
click at [406, 23] on div "Sales Orders Jobs to be invoiced Filters: Status, Invoice status Reset Options …" at bounding box center [270, 32] width 522 height 18
click at [18, 49] on input "checkbox" at bounding box center [17, 49] width 4 height 4
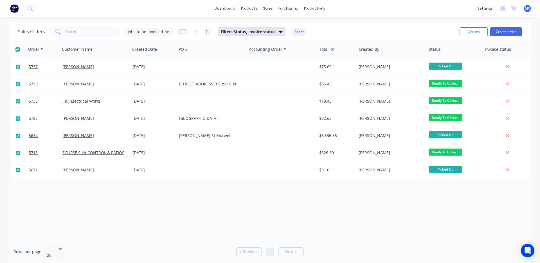
checkbox input "true"
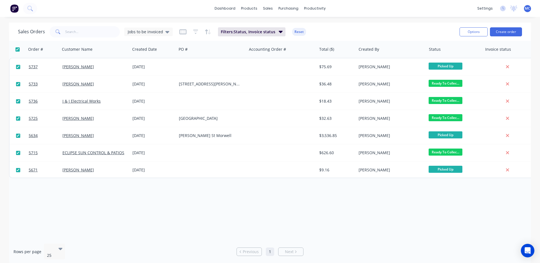
checkbox input "true"
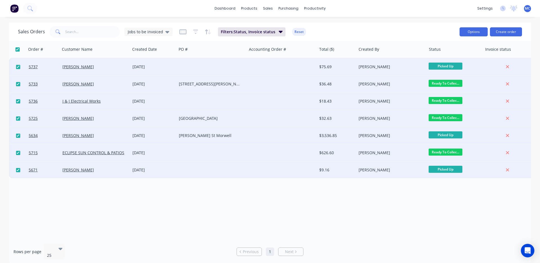
click at [478, 31] on button "Options" at bounding box center [474, 31] width 28 height 9
click at [408, 23] on div "Sales Orders Jobs to be invoiced Filters: Status, Invoice status Reset Options …" at bounding box center [270, 32] width 522 height 18
click at [18, 48] on input "checkbox" at bounding box center [17, 49] width 4 height 4
checkbox input "false"
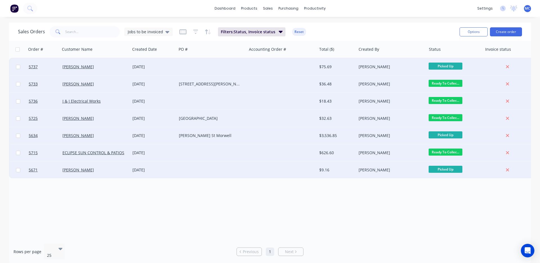
checkbox input "false"
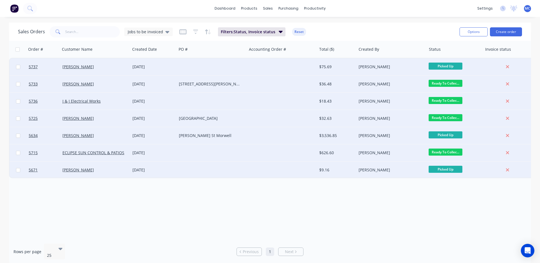
checkbox input "false"
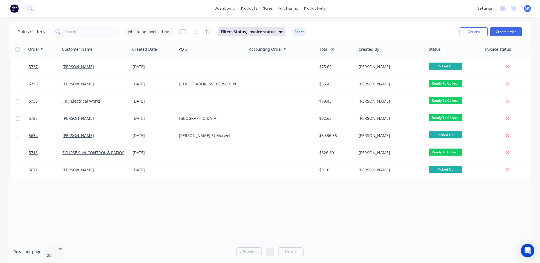
click at [391, 30] on div "Sales Orders Jobs to be invoiced Filters: Status, Invoice status Reset" at bounding box center [236, 32] width 437 height 14
click at [378, 35] on div "Sales Orders Jobs to be invoiced Filters: Status, Invoice status Reset" at bounding box center [236, 32] width 437 height 14
click at [363, 23] on div "Sales Orders Jobs to be invoiced Filters: Status, Invoice status Reset Options …" at bounding box center [270, 32] width 522 height 18
click at [270, 8] on div "sales" at bounding box center [267, 8] width 15 height 8
click at [280, 28] on div "Sales Orders" at bounding box center [288, 26] width 23 height 5
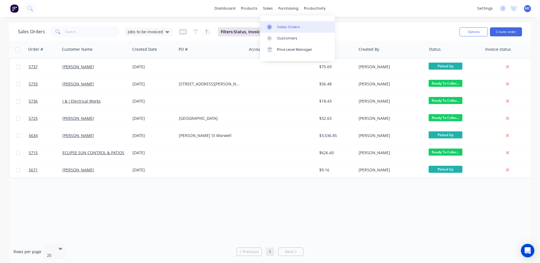
click at [328, 26] on link "Sales Orders" at bounding box center [297, 26] width 75 height 11
drag, startPoint x: 441, startPoint y: 42, endPoint x: 290, endPoint y: 31, distance: 151.0
click at [441, 42] on div "Status" at bounding box center [455, 49] width 56 height 17
click at [267, 7] on div "sales" at bounding box center [267, 8] width 15 height 8
click at [275, 26] on div at bounding box center [271, 26] width 8 height 5
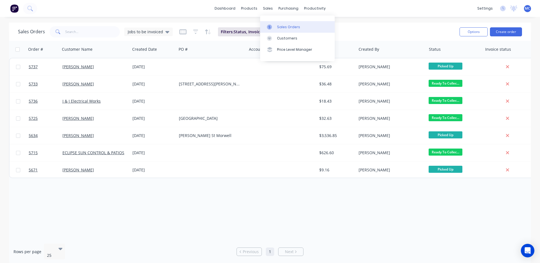
click at [413, 20] on div "dashboard products sales purchasing productivity dashboard products Product Cat…" at bounding box center [270, 131] width 540 height 263
click at [372, 28] on div "Sales Orders Jobs to be invoiced Filters: Status, Invoice status Reset" at bounding box center [236, 32] width 437 height 14
click at [169, 32] on div "Jobs to be invoiced" at bounding box center [148, 32] width 48 height 8
click at [111, 21] on div "dashboard products sales purchasing productivity dashboard products Product Cat…" at bounding box center [270, 131] width 540 height 263
click at [301, 17] on div "Purchase Orders Suppliers" at bounding box center [312, 32] width 75 height 34
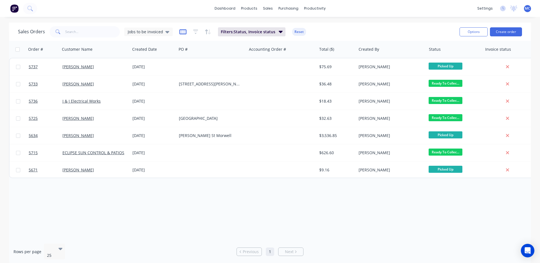
click at [181, 32] on icon "button" at bounding box center [183, 32] width 7 height 6
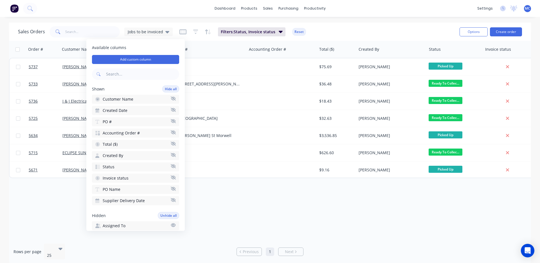
click at [369, 23] on div "Sales Orders Jobs to be invoiced Filters: Status, Invoice status Reset Options …" at bounding box center [270, 32] width 522 height 18
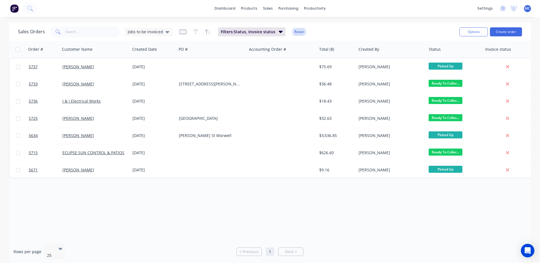
click at [296, 33] on button "Reset" at bounding box center [299, 32] width 14 height 8
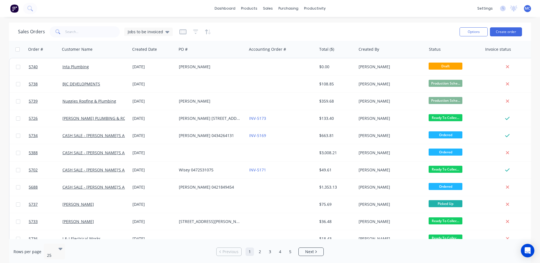
click at [253, 35] on div "Sales Orders Jobs to be invoiced" at bounding box center [236, 32] width 437 height 14
click at [242, 23] on div "Sales Orders Jobs to be invoiced Options Create order" at bounding box center [270, 32] width 522 height 18
click at [135, 32] on span "Jobs to be invoiced" at bounding box center [145, 32] width 35 height 6
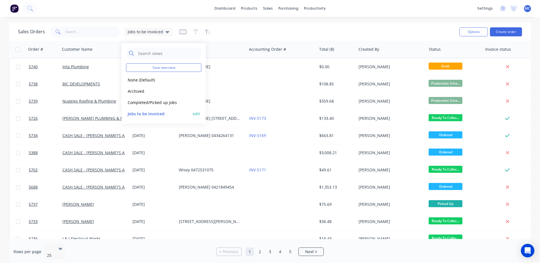
click at [171, 113] on button "Jobs to be invoiced" at bounding box center [158, 113] width 64 height 6
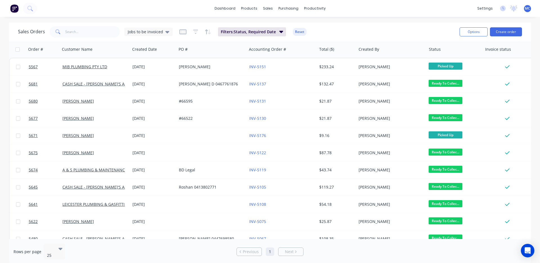
click at [412, 20] on div "dashboard products sales purchasing productivity dashboard products Product Cat…" at bounding box center [270, 131] width 540 height 263
click at [387, 23] on div "Sales Orders Jobs to be invoiced Filters: Status, Required Date Reset Options C…" at bounding box center [270, 32] width 522 height 18
click at [182, 33] on icon "button" at bounding box center [183, 32] width 7 height 6
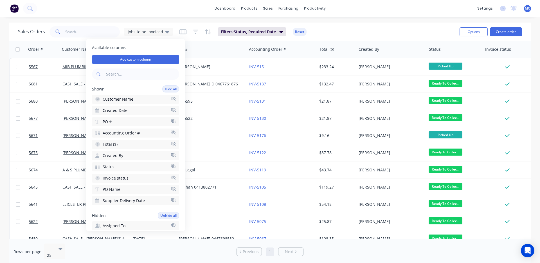
click at [339, 28] on div "Sales Orders Jobs to be invoiced Filters: Status, Required Date Reset" at bounding box center [236, 32] width 437 height 14
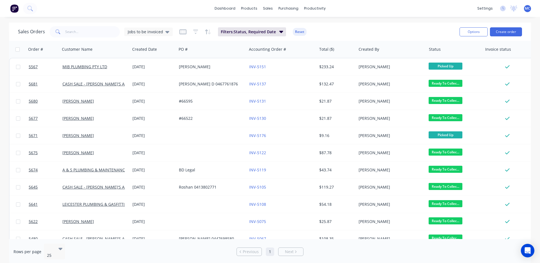
click at [340, 22] on div "dashboard products sales purchasing productivity dashboard products Product Cat…" at bounding box center [270, 131] width 540 height 263
click at [297, 33] on button "Reset" at bounding box center [300, 32] width 14 height 8
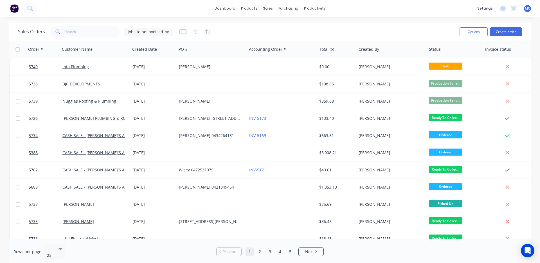
click at [191, 32] on div at bounding box center [196, 31] width 32 height 9
click at [196, 31] on icon "button" at bounding box center [195, 32] width 5 height 6
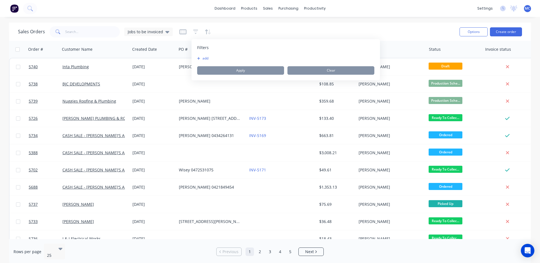
click at [209, 58] on button "add" at bounding box center [204, 58] width 14 height 5
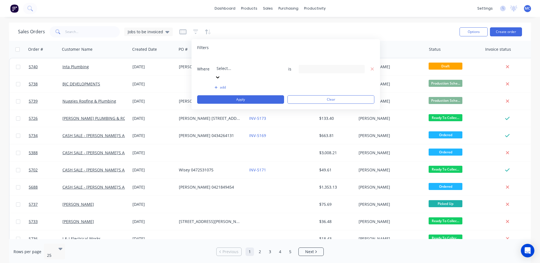
click at [365, 26] on div "Sales Orders Jobs to be invoiced" at bounding box center [236, 32] width 437 height 14
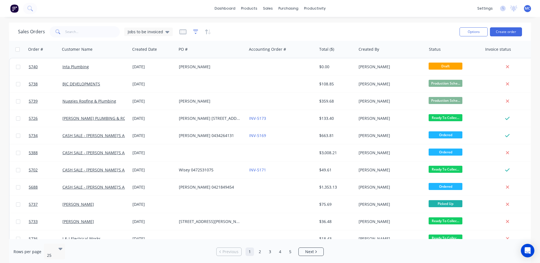
click at [193, 30] on icon "button" at bounding box center [195, 32] width 5 height 6
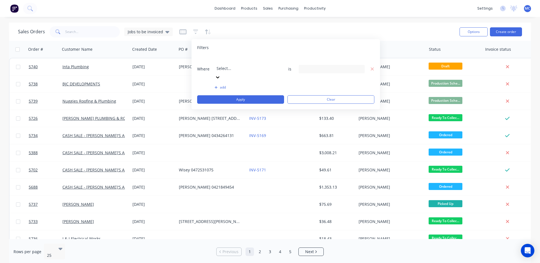
click at [266, 58] on div at bounding box center [257, 60] width 81 height 7
click at [288, 24] on div "Sales Orders Jobs to be invoiced Options Create order" at bounding box center [270, 32] width 522 height 18
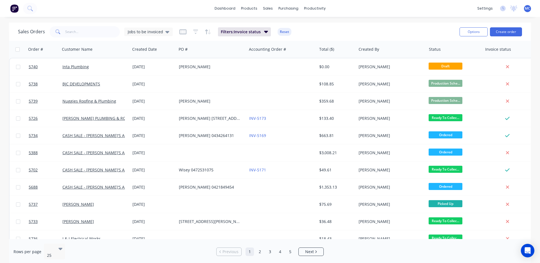
click at [335, 32] on div "Sales Orders Jobs to be invoiced Filters: Invoice status Reset" at bounding box center [236, 32] width 437 height 14
click at [283, 33] on button "Reset" at bounding box center [285, 32] width 14 height 8
click at [145, 35] on div "Jobs to be invoiced" at bounding box center [148, 32] width 48 height 8
click at [263, 33] on div "Sales Orders Jobs to be invoiced" at bounding box center [236, 32] width 437 height 14
click at [234, 26] on div "Sales Orders Jobs to be invoiced" at bounding box center [236, 32] width 437 height 14
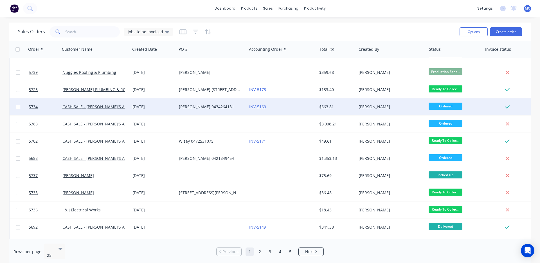
scroll to position [0, 0]
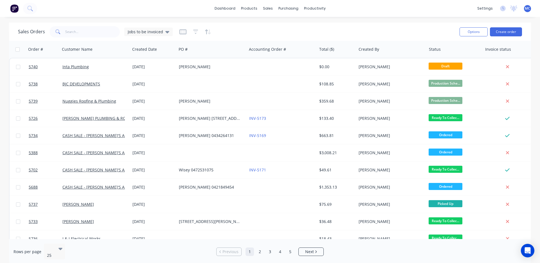
click at [378, 32] on div "Sales Orders Jobs to be invoiced" at bounding box center [236, 32] width 437 height 14
click at [402, 27] on div "Sales Orders Jobs to be invoiced" at bounding box center [236, 32] width 437 height 14
click at [278, 26] on div "Sales Orders" at bounding box center [288, 26] width 23 height 5
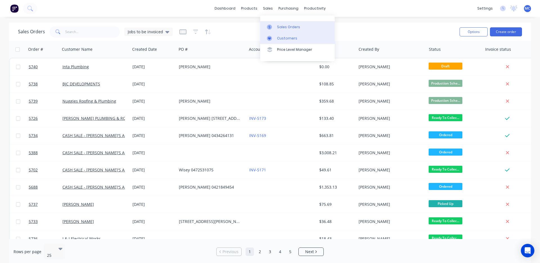
click at [297, 39] on link "Customers" at bounding box center [297, 38] width 75 height 11
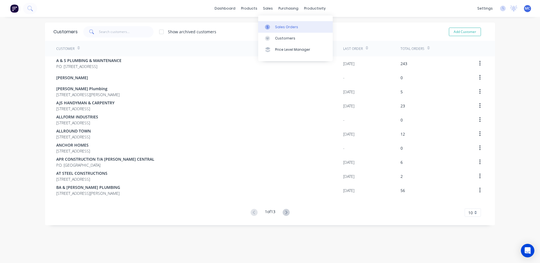
click at [285, 30] on link "Sales Orders" at bounding box center [295, 26] width 75 height 11
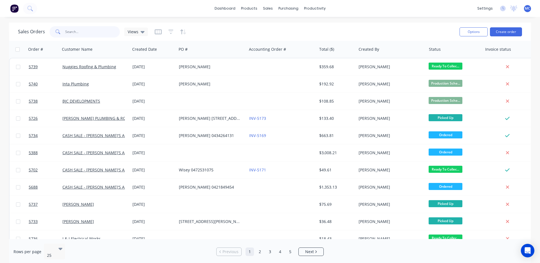
click at [75, 32] on input "text" at bounding box center [92, 31] width 55 height 11
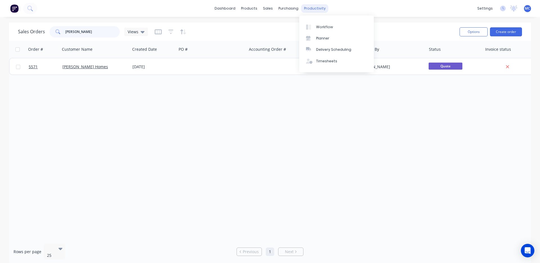
type input "garron"
click at [308, 17] on div "Workflow Planner Delivery Scheduling Timesheets" at bounding box center [336, 43] width 75 height 57
drag, startPoint x: 88, startPoint y: 32, endPoint x: 0, endPoint y: 32, distance: 88.4
click at [0, 32] on div "Sales Orders garron Views Options Create order Order # Customer Name Created Da…" at bounding box center [270, 143] width 540 height 241
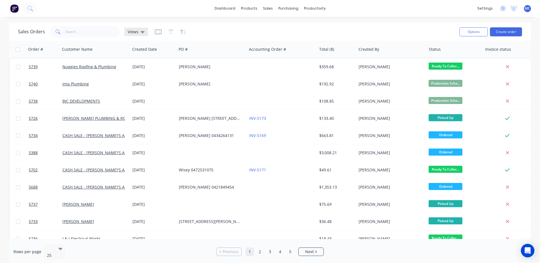
click at [132, 32] on span "Views" at bounding box center [133, 32] width 11 height 6
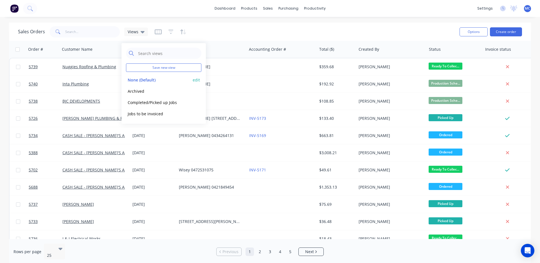
click at [140, 80] on button "None (Default)" at bounding box center [158, 80] width 64 height 6
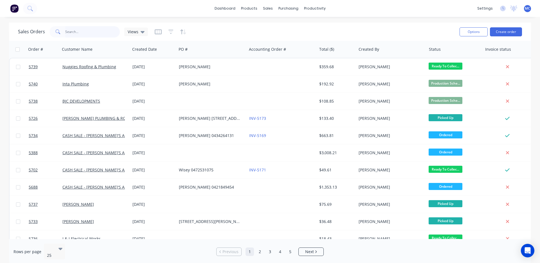
click at [69, 35] on input "text" at bounding box center [92, 31] width 55 height 11
type input "garron"
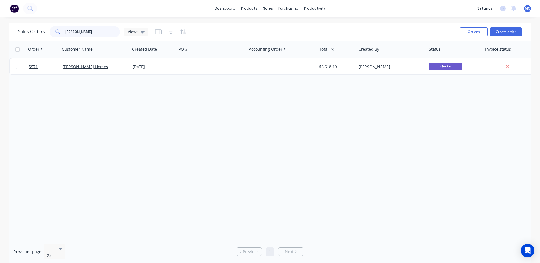
drag, startPoint x: 93, startPoint y: 32, endPoint x: 0, endPoint y: 32, distance: 93.1
click at [0, 32] on div "Sales Orders garron Views Options Create order Order # Customer Name Created Da…" at bounding box center [270, 143] width 540 height 241
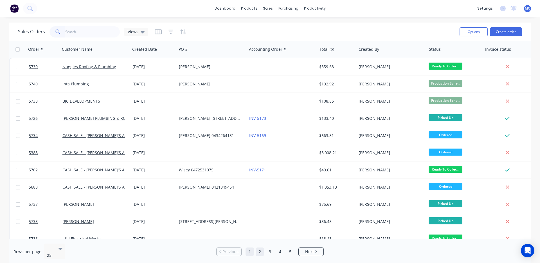
click at [262, 248] on link "2" at bounding box center [260, 251] width 8 height 8
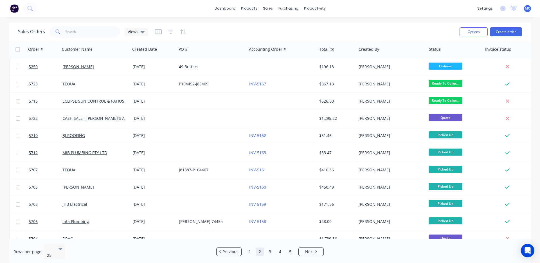
click at [262, 248] on link "2" at bounding box center [260, 251] width 8 height 8
click at [138, 32] on span "Views" at bounding box center [133, 32] width 11 height 6
click at [251, 34] on div "Sales Orders Views" at bounding box center [236, 32] width 437 height 14
click at [133, 30] on span "Views" at bounding box center [133, 32] width 11 height 6
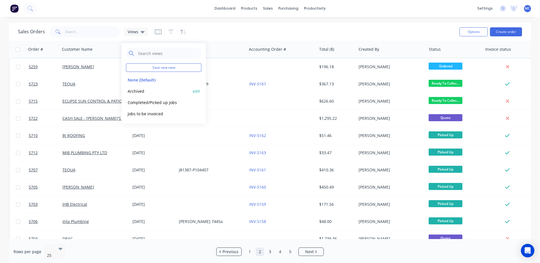
click at [134, 93] on button "Archived" at bounding box center [158, 91] width 64 height 6
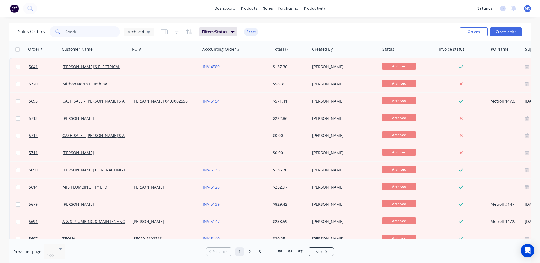
click at [98, 33] on input "text" at bounding box center [92, 31] width 55 height 11
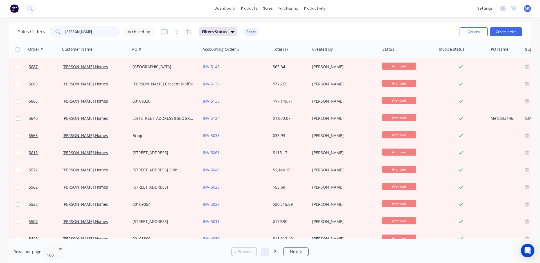
drag, startPoint x: 97, startPoint y: 33, endPoint x: 18, endPoint y: 52, distance: 80.5
click at [26, 33] on div "Sales Orders GARRON Archived" at bounding box center [86, 31] width 136 height 11
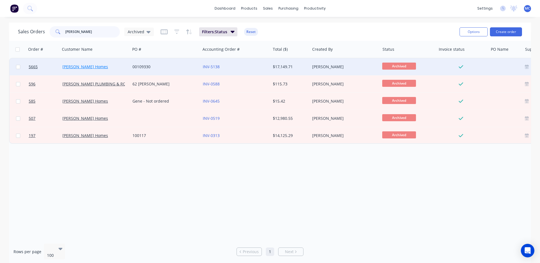
type input "WIGGINS"
click at [80, 66] on link "Garron Homes" at bounding box center [85, 66] width 46 height 5
